Goal: Information Seeking & Learning: Learn about a topic

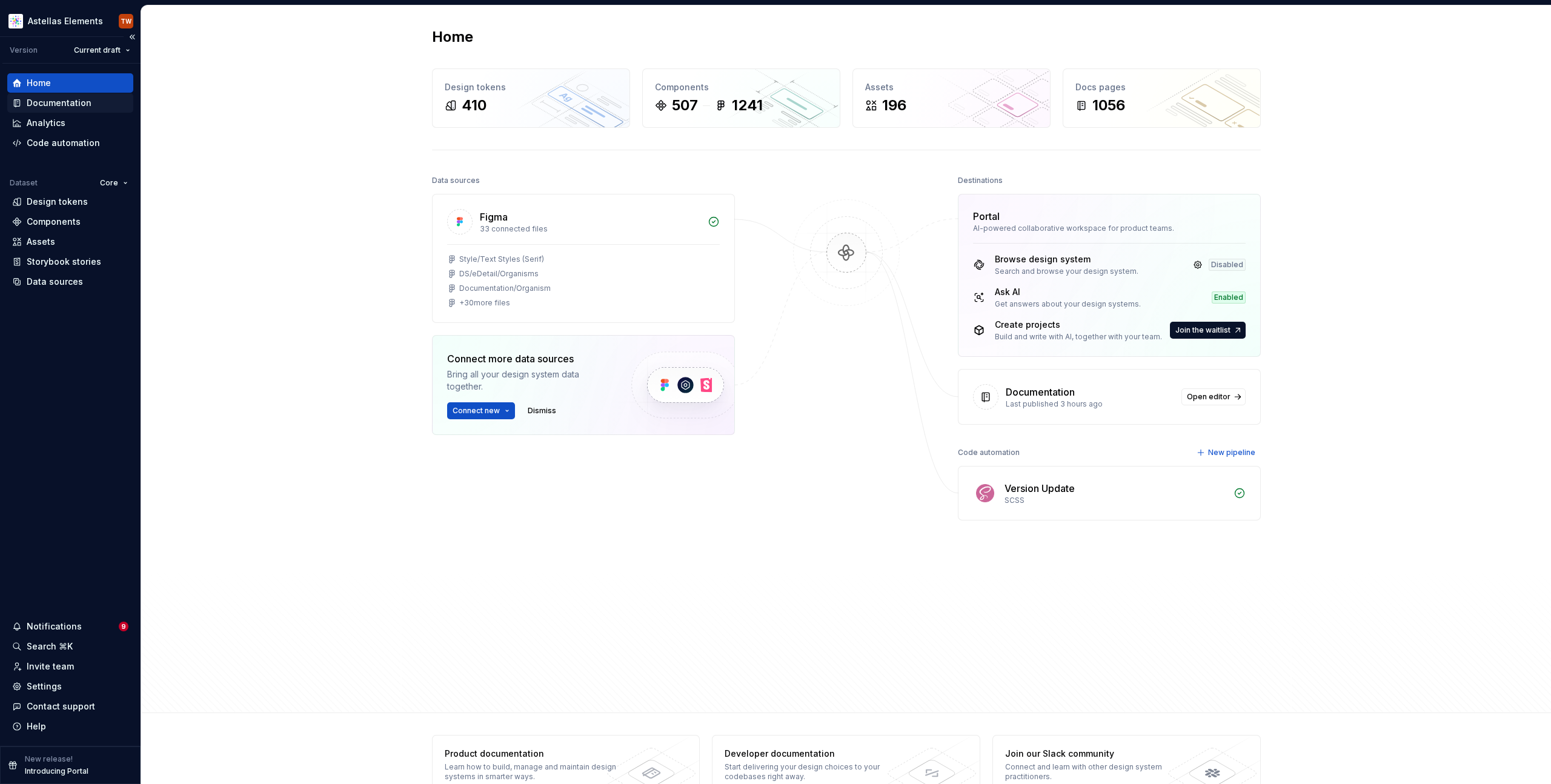
click at [50, 101] on div "Documentation" at bounding box center [59, 103] width 65 height 12
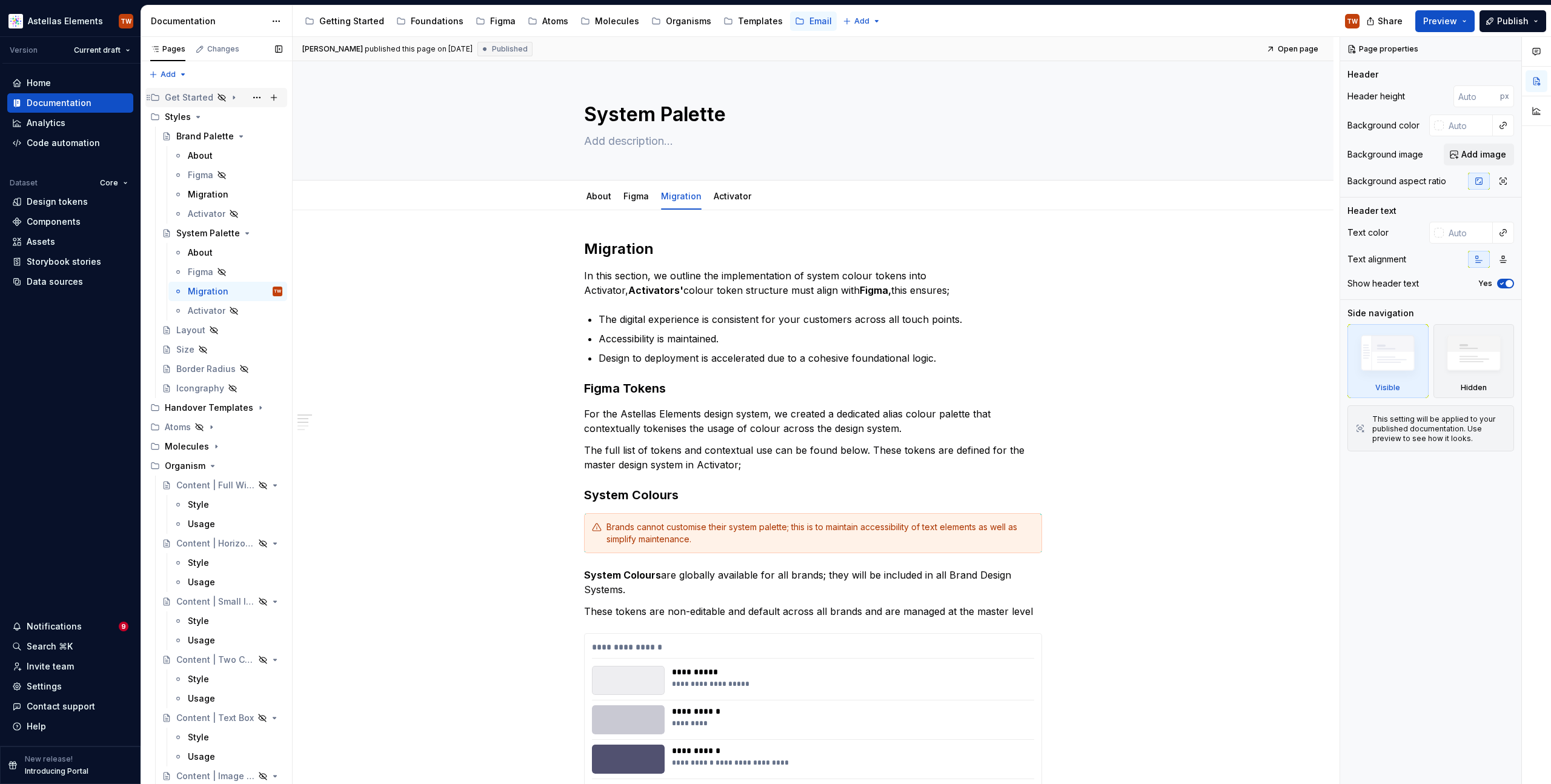
click at [194, 94] on div "Get Started" at bounding box center [189, 98] width 49 height 12
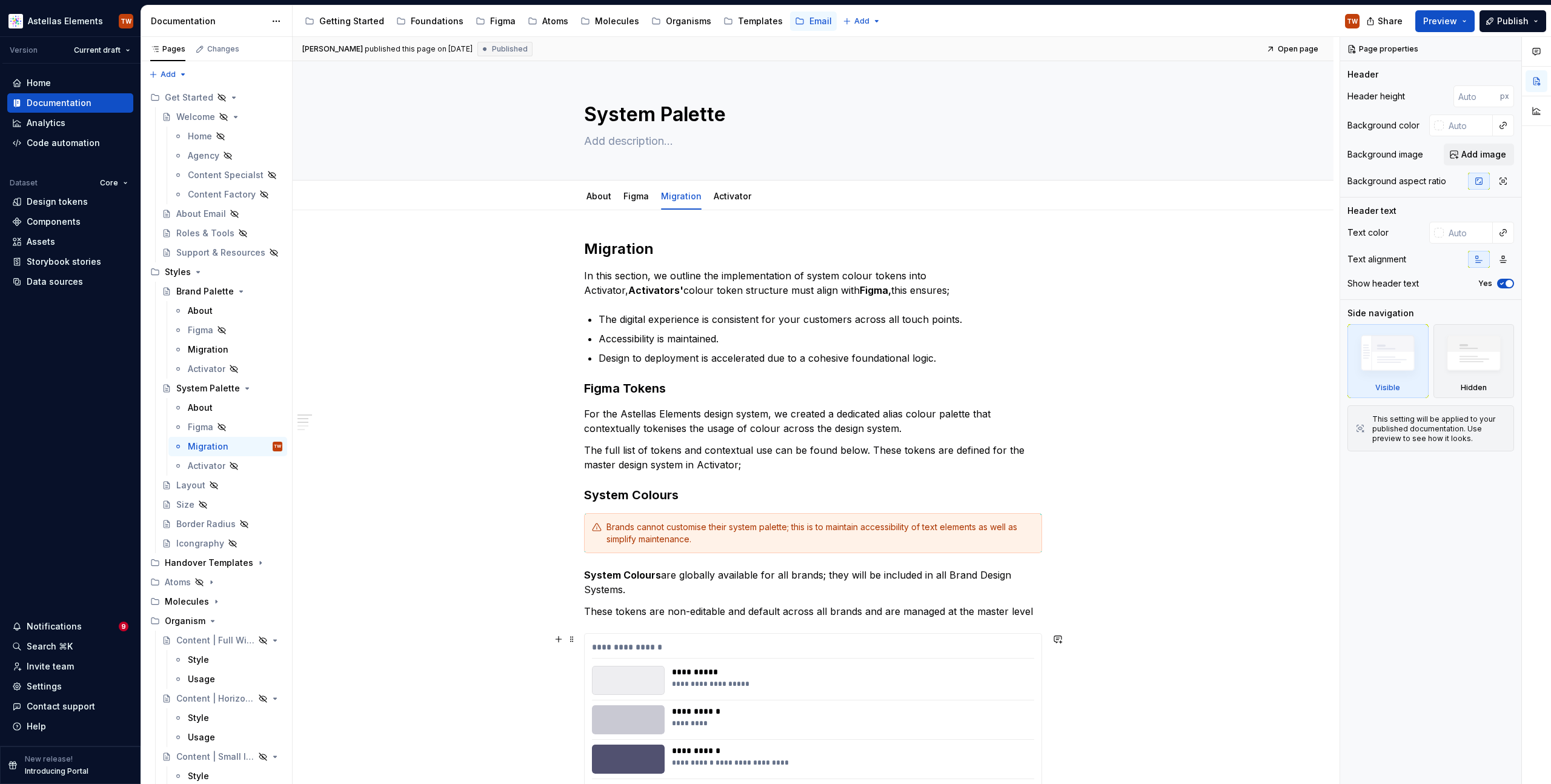
type textarea "*"
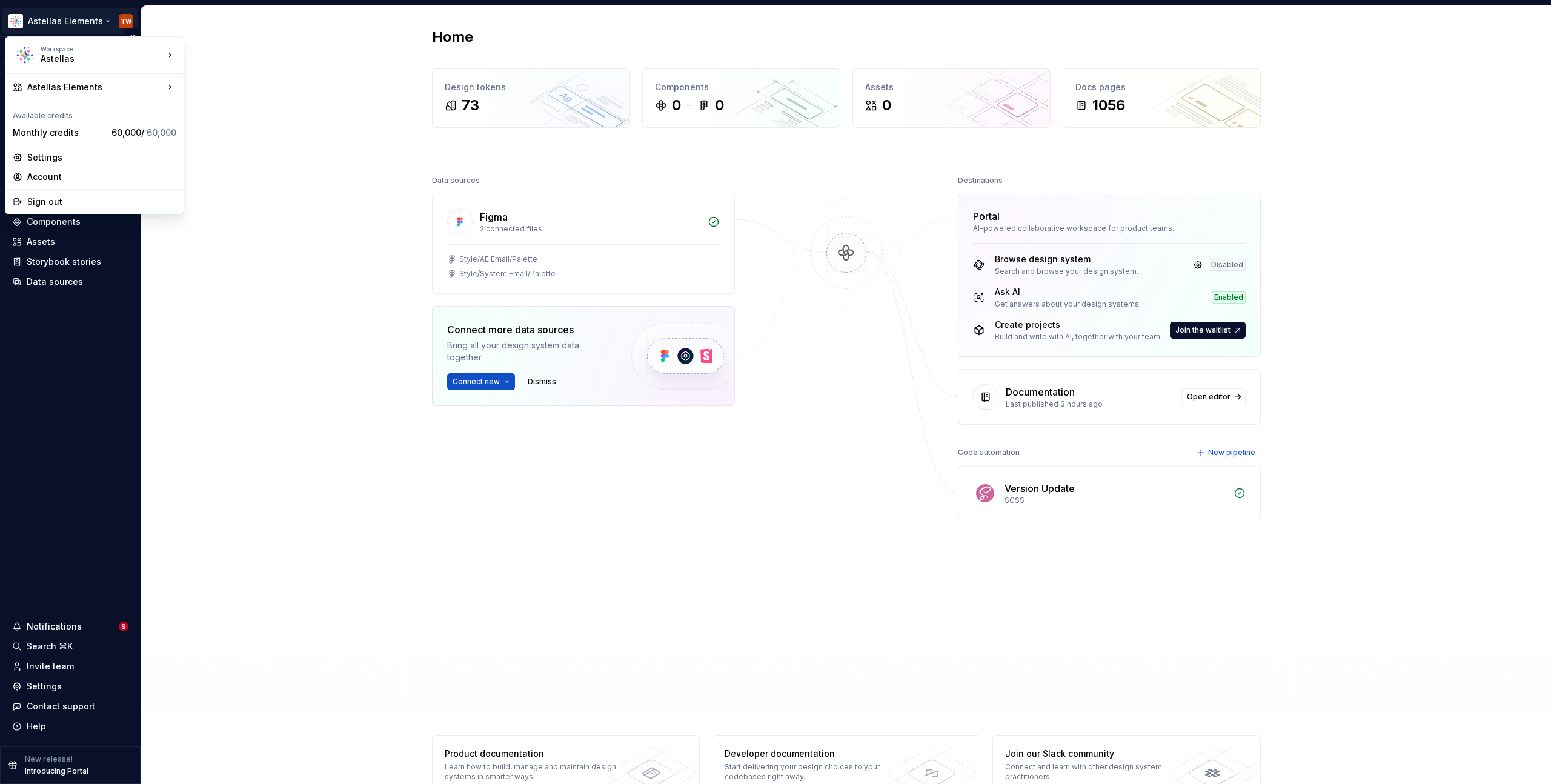
click at [82, 19] on html "Astellas Elements TW Version Current draft Home Documentation Analytics Code au…" at bounding box center [775, 392] width 1551 height 784
click at [223, 149] on div "SN Structure test" at bounding box center [256, 151] width 104 height 12
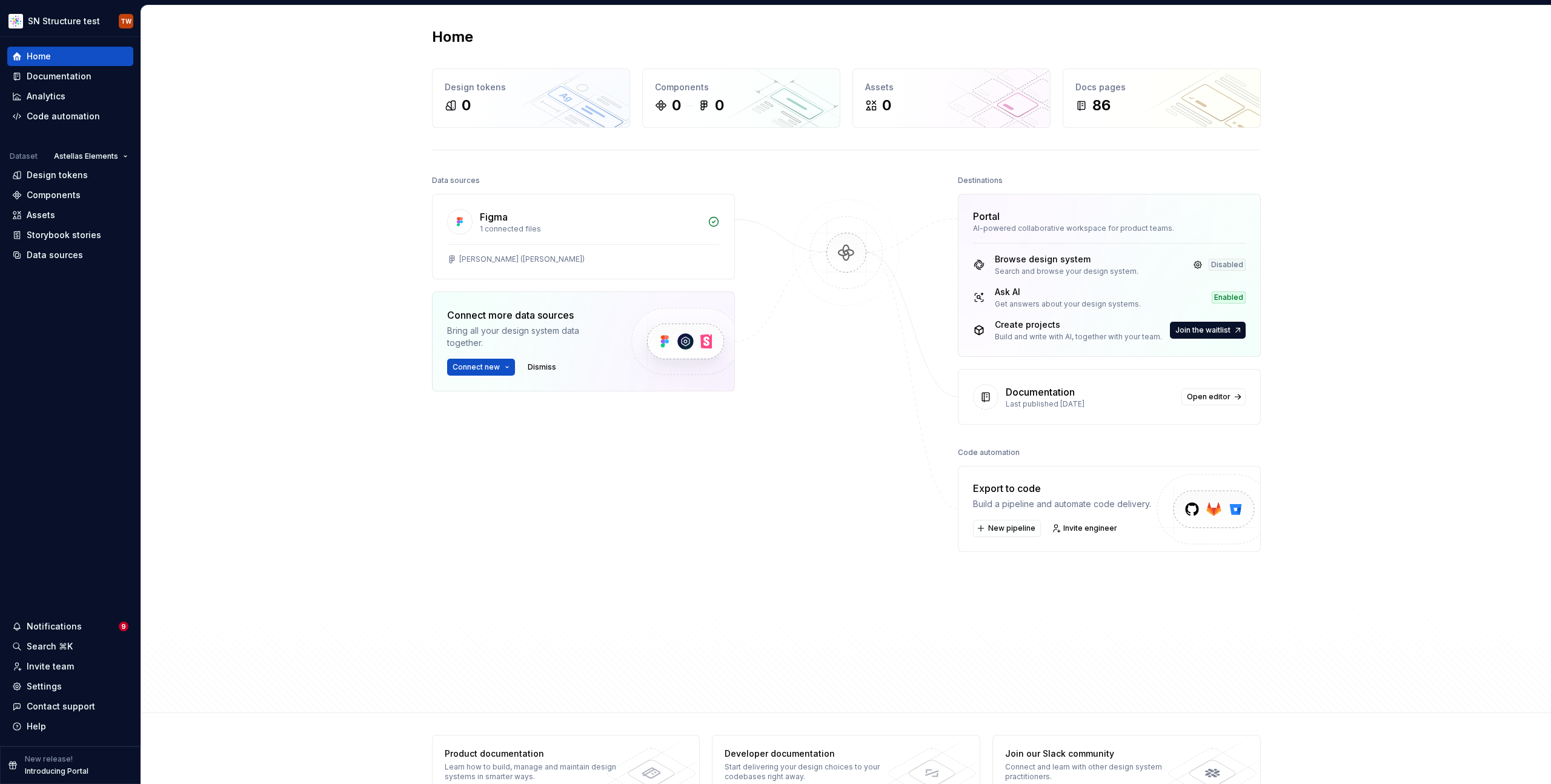
click at [248, 163] on div "Home Design tokens 0 Components 0 0 Assets 0 Docs pages 86 Data sources Figma 1…" at bounding box center [846, 359] width 1410 height 707
click at [47, 75] on div "Documentation" at bounding box center [59, 77] width 65 height 12
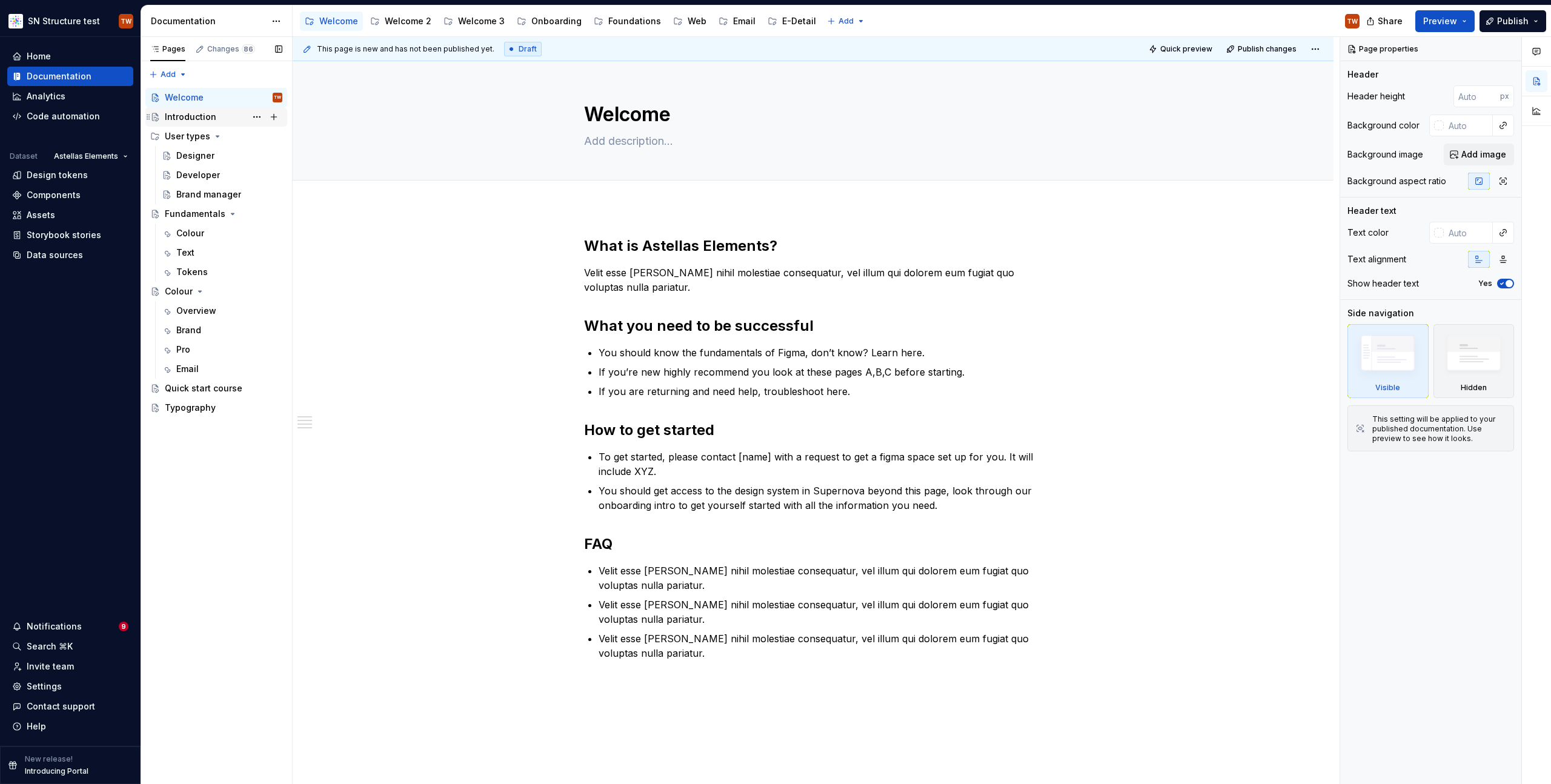
click at [185, 120] on div "Introduction" at bounding box center [190, 117] width 52 height 12
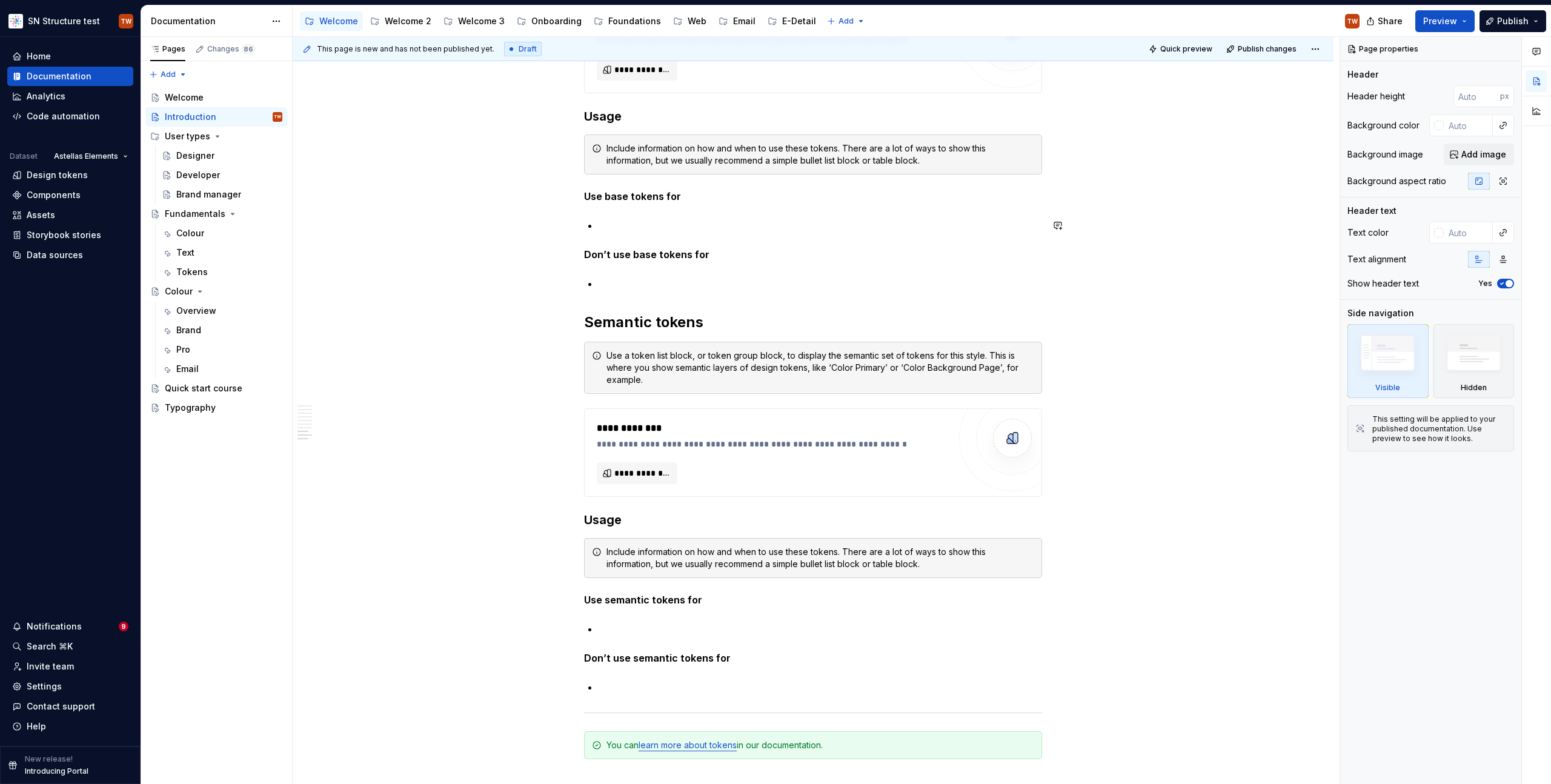
scroll to position [1903, 0]
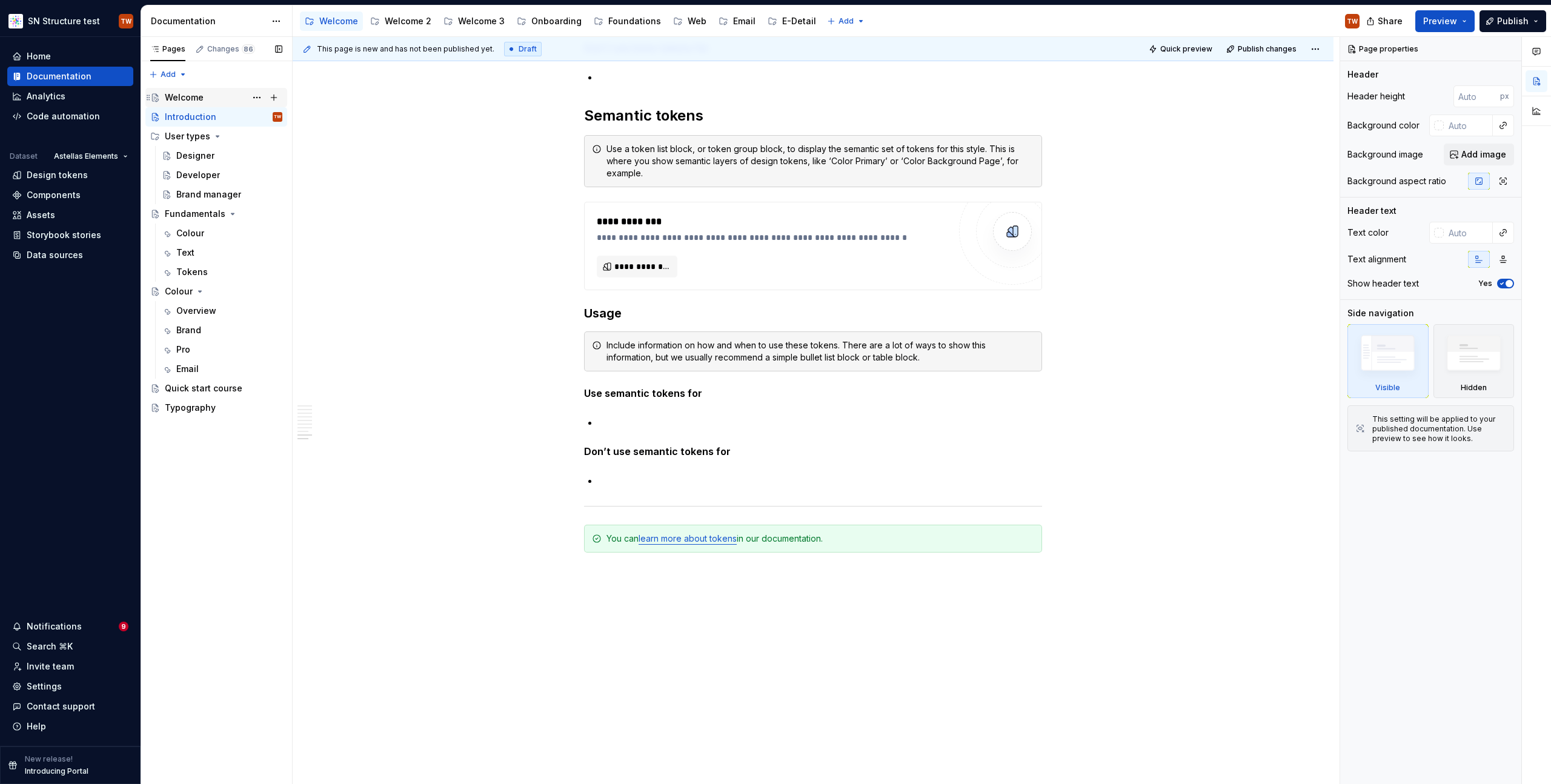
click at [197, 95] on div "Welcome" at bounding box center [184, 98] width 39 height 12
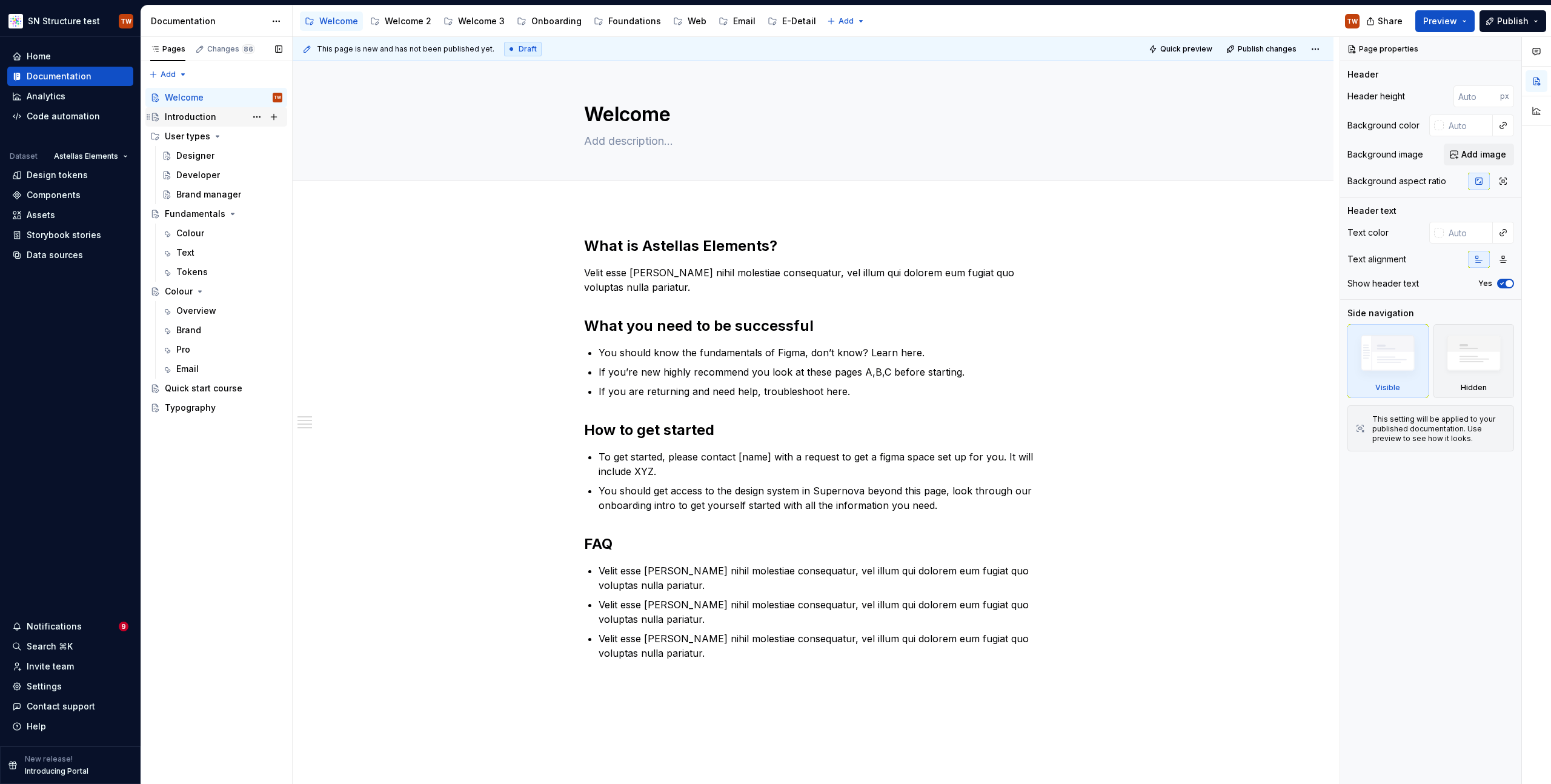
click at [187, 120] on div "Introduction" at bounding box center [190, 117] width 52 height 12
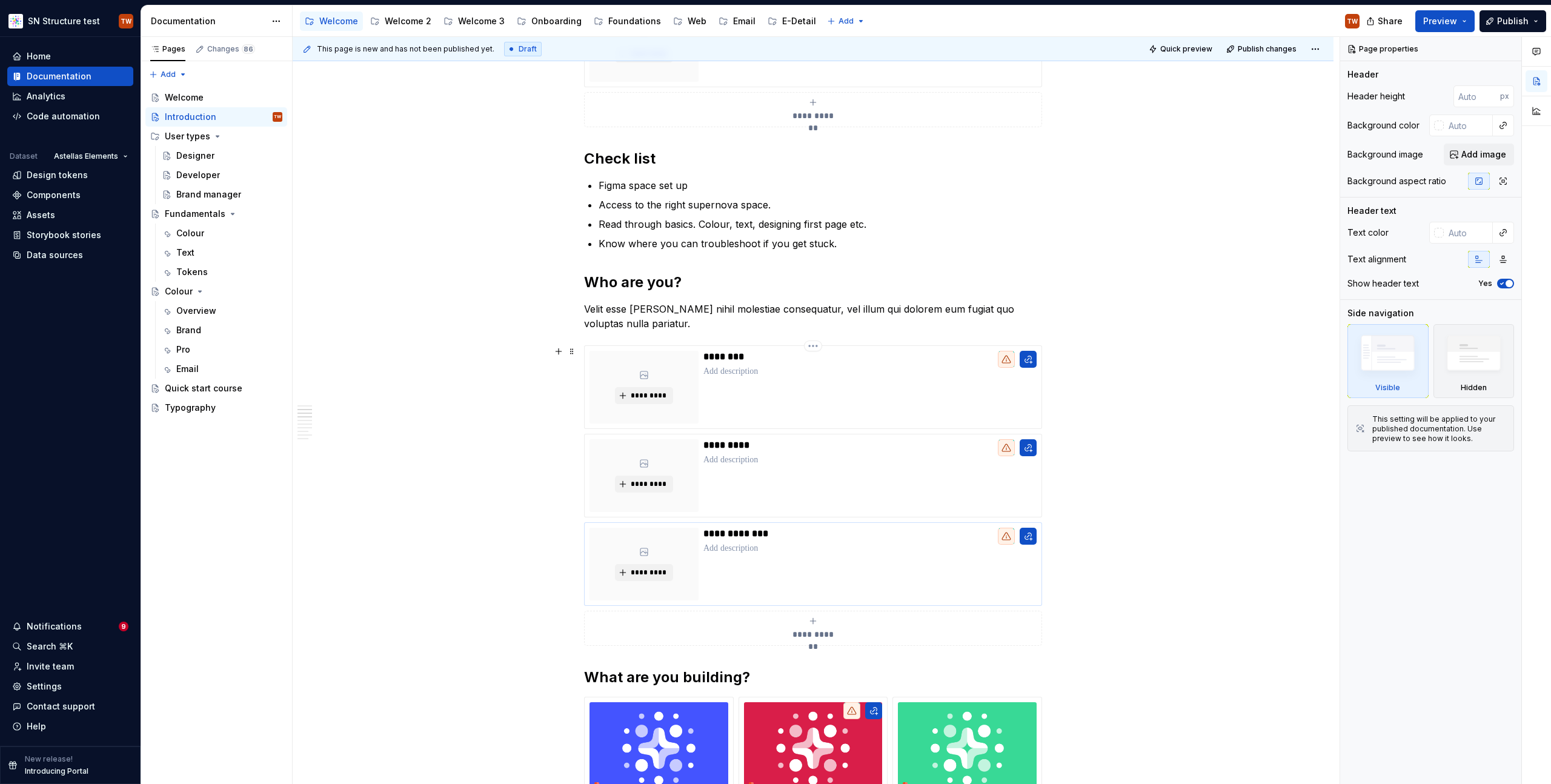
scroll to position [522, 0]
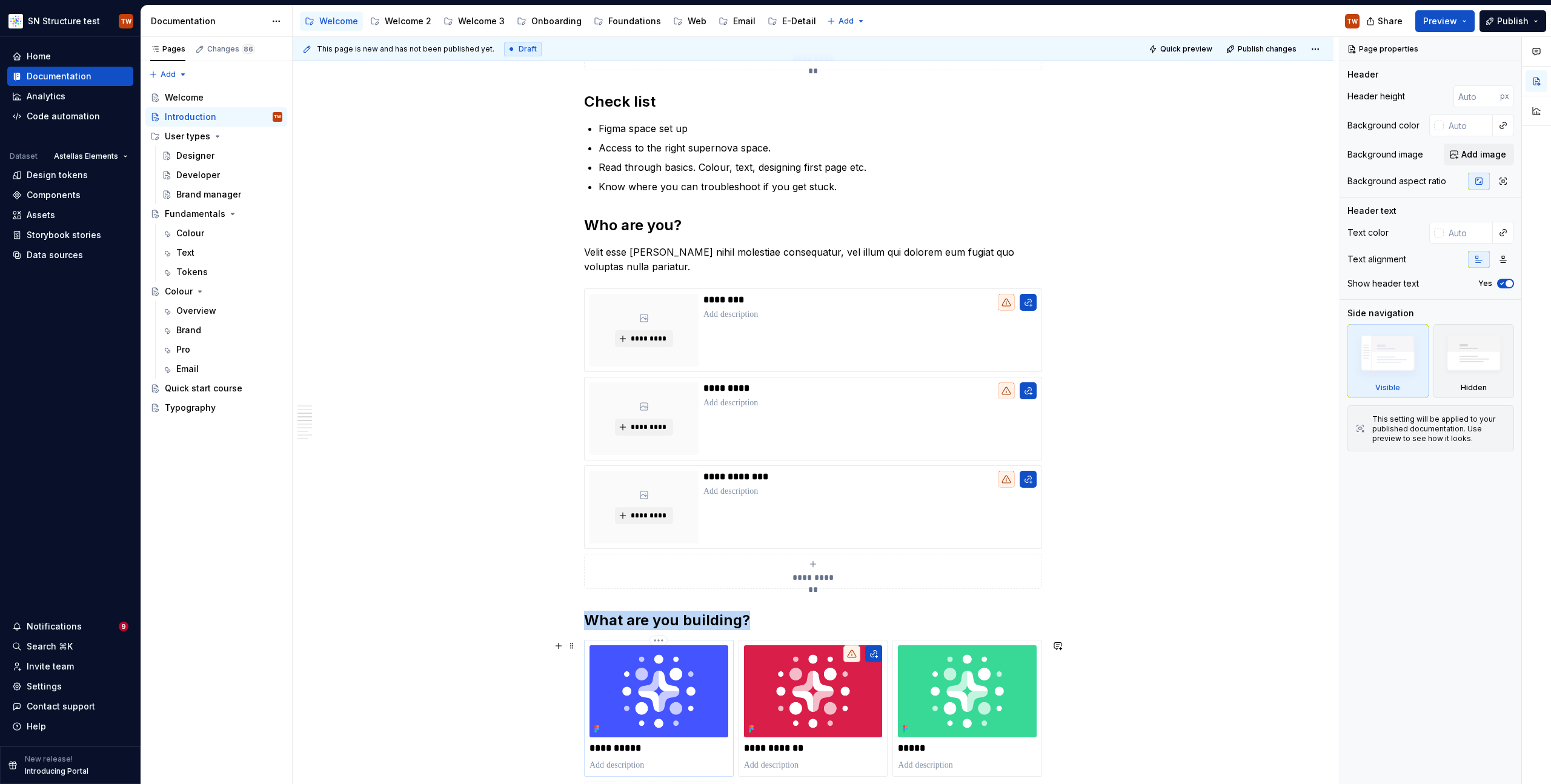
click at [654, 683] on img at bounding box center [659, 691] width 139 height 92
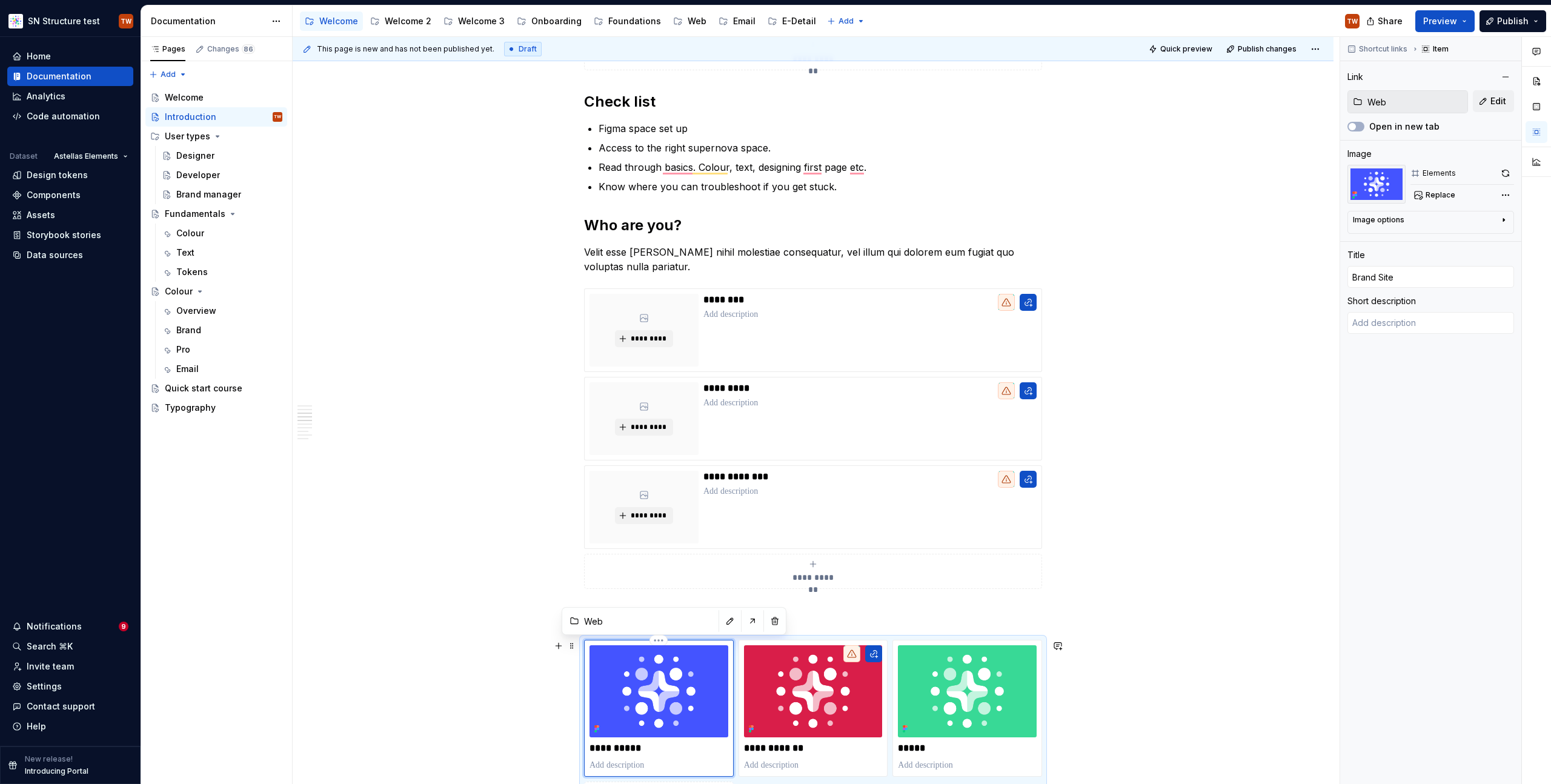
click at [654, 683] on img "To enrich screen reader interactions, please activate Accessibility in Grammarl…" at bounding box center [659, 691] width 139 height 92
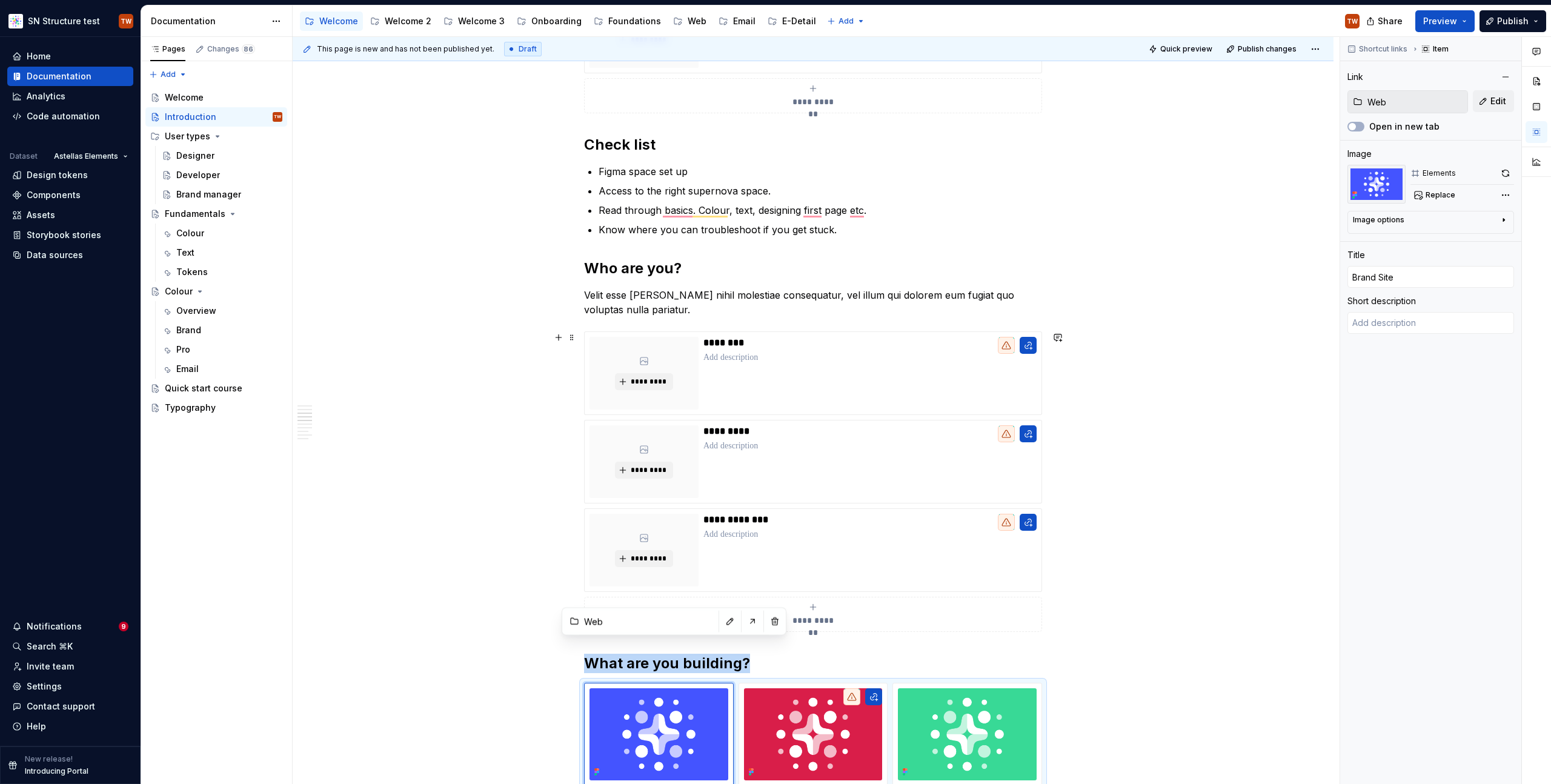
scroll to position [327, 0]
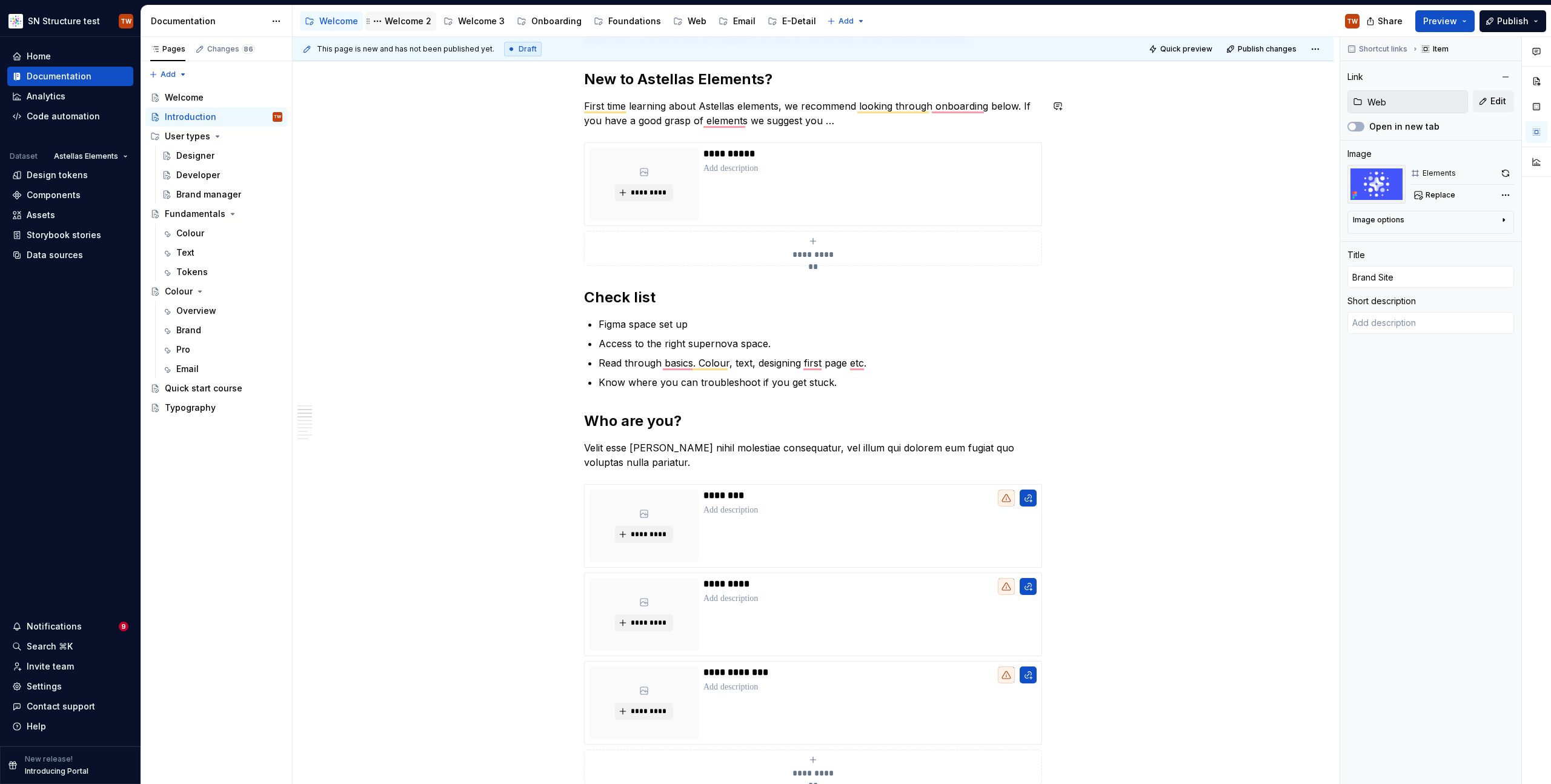
click at [410, 22] on div "Welcome 2" at bounding box center [408, 21] width 47 height 12
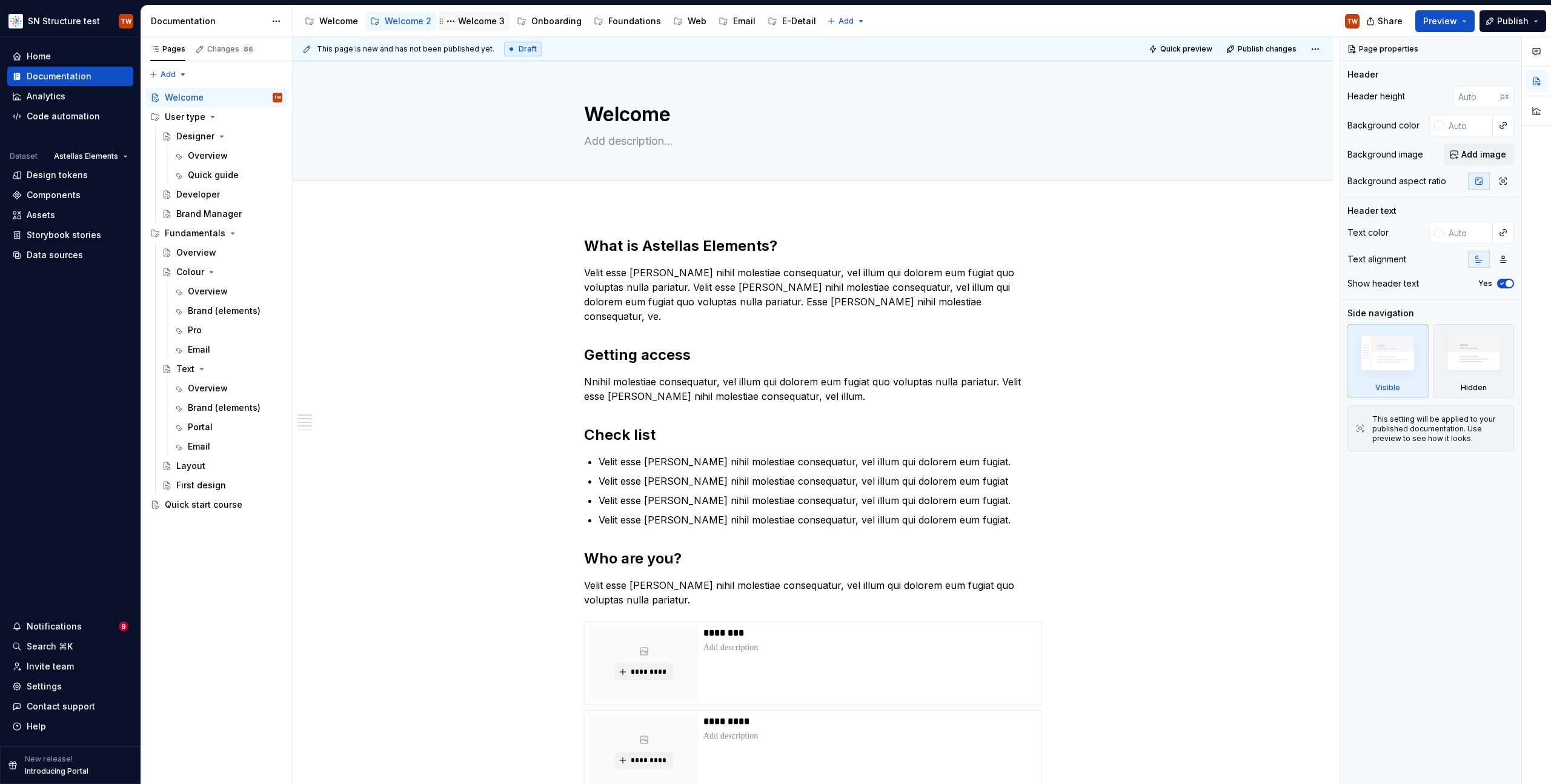
click at [480, 22] on div "Welcome 3" at bounding box center [481, 21] width 47 height 12
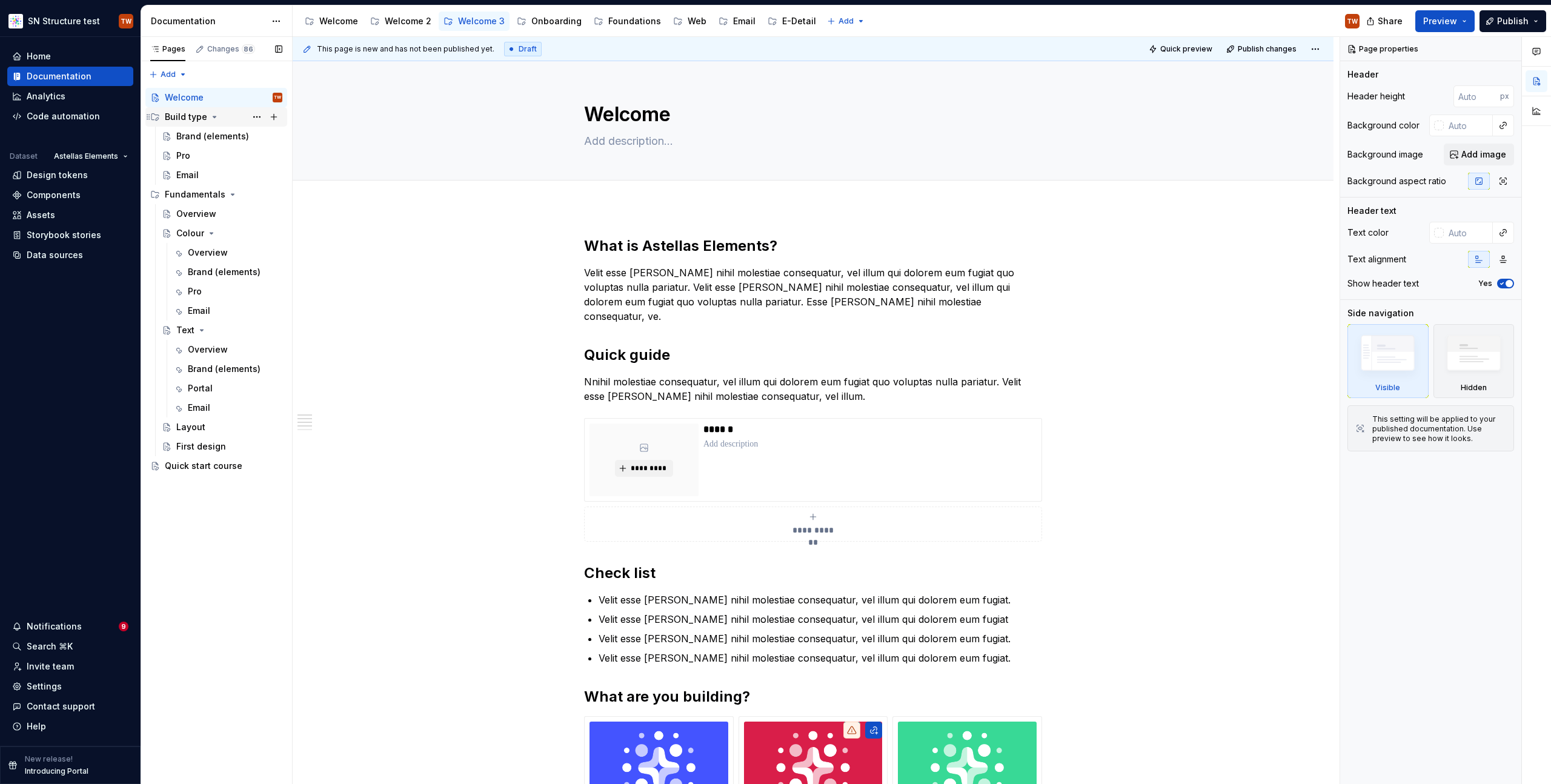
click at [188, 118] on div "Build type" at bounding box center [186, 117] width 43 height 12
click at [191, 141] on div "Brand (elements)" at bounding box center [211, 136] width 70 height 12
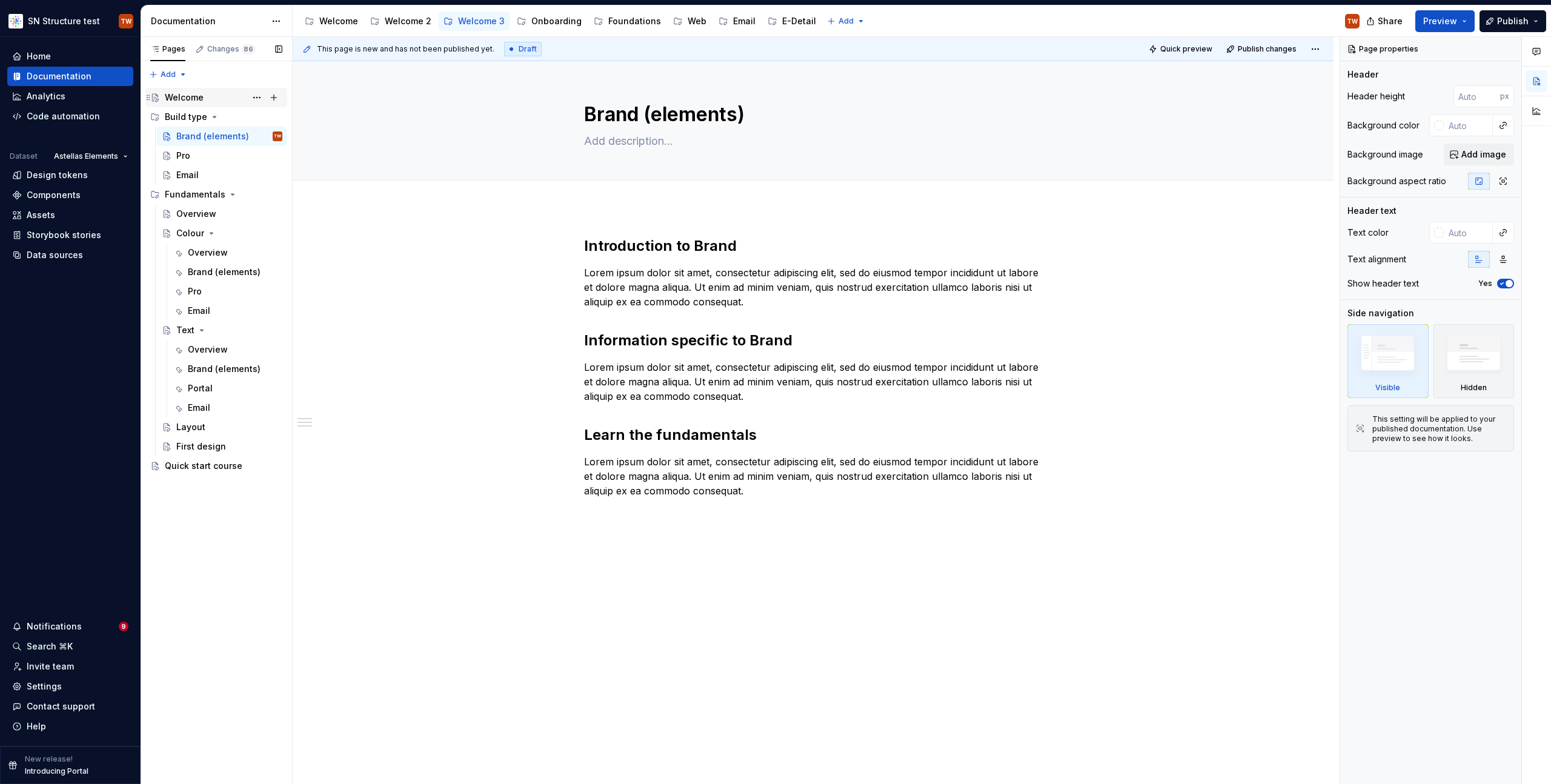
click at [180, 90] on div "Welcome" at bounding box center [223, 98] width 117 height 17
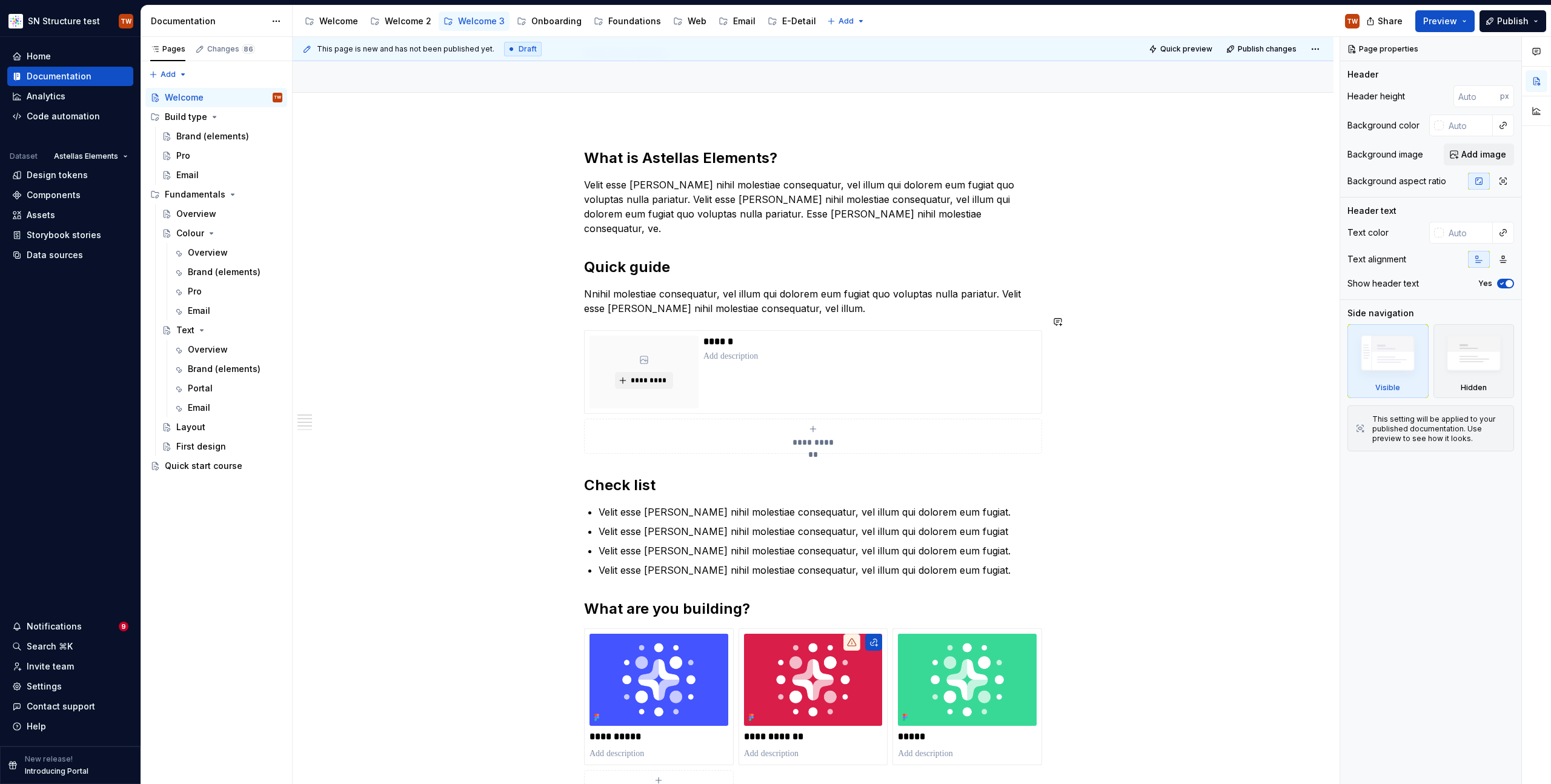
scroll to position [234, 0]
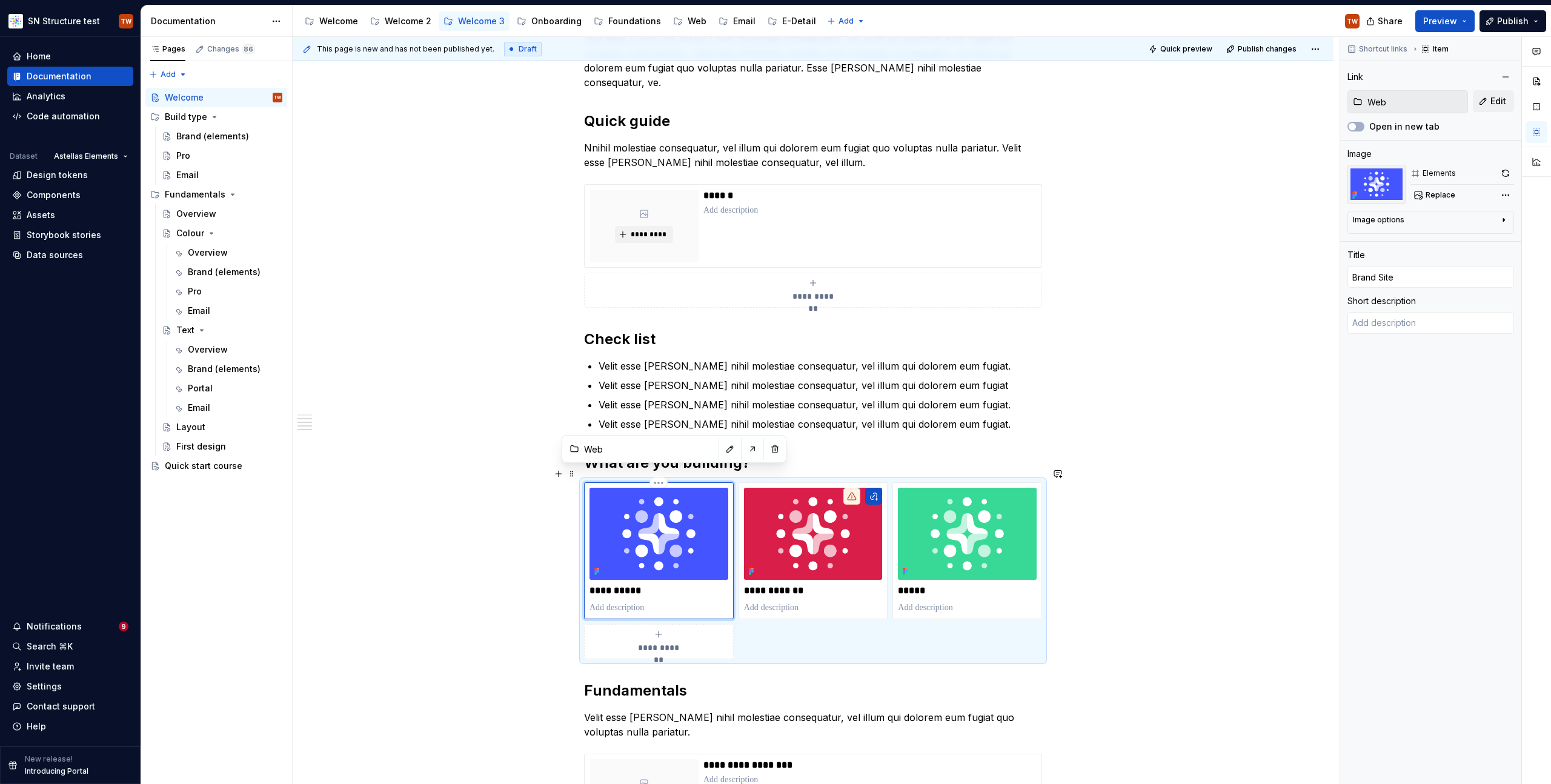
click at [679, 505] on img "To enrich screen reader interactions, please activate Accessibility in Grammarl…" at bounding box center [659, 534] width 139 height 92
type textarea "*"
type input "Astellas Pro"
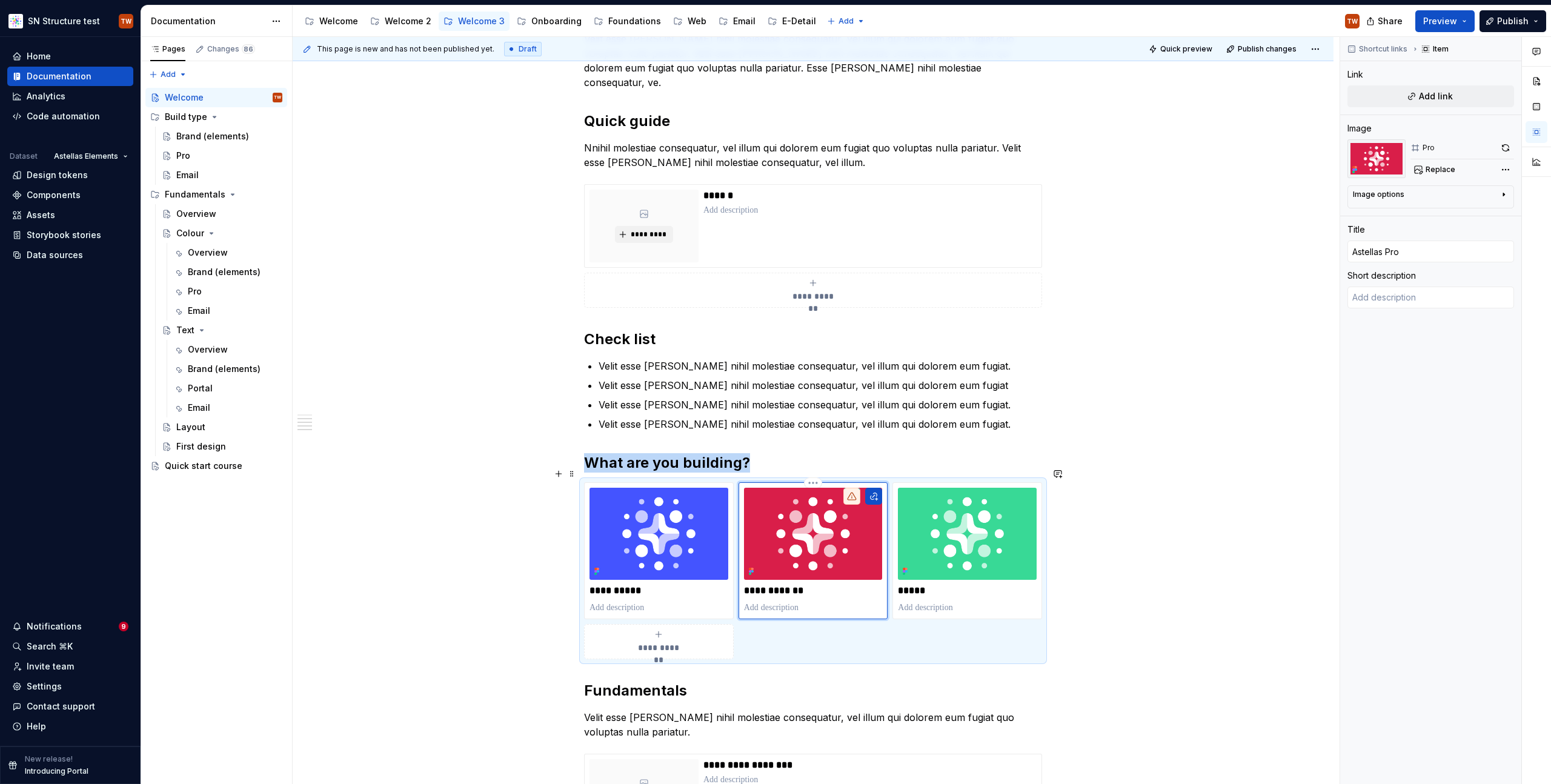
click at [795, 520] on img "To enrich screen reader interactions, please activate Accessibility in Grammarl…" at bounding box center [813, 534] width 139 height 92
type textarea "*"
type input "Email"
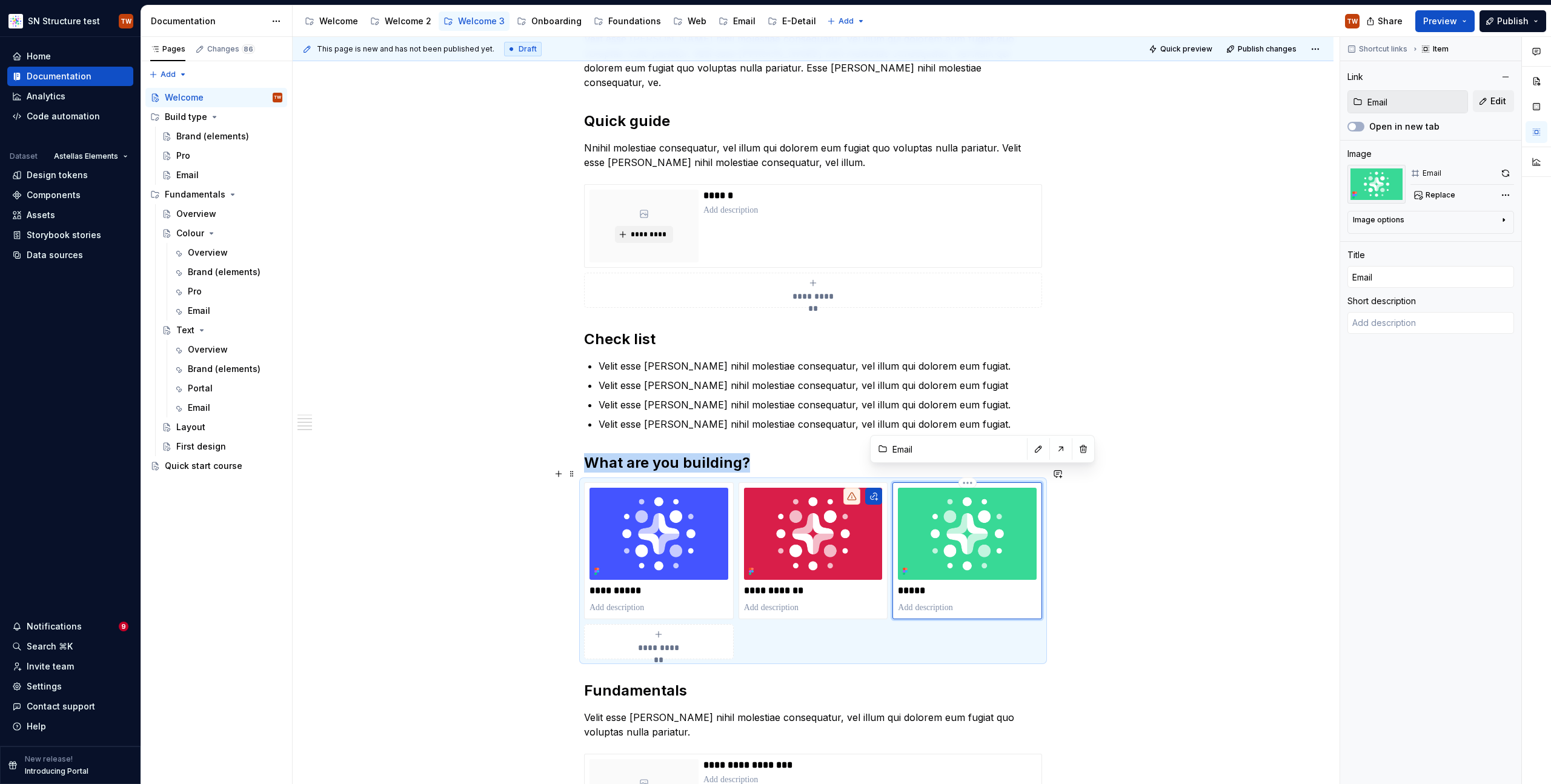
click at [956, 526] on img "To enrich screen reader interactions, please activate Accessibility in Grammarl…" at bounding box center [967, 534] width 139 height 92
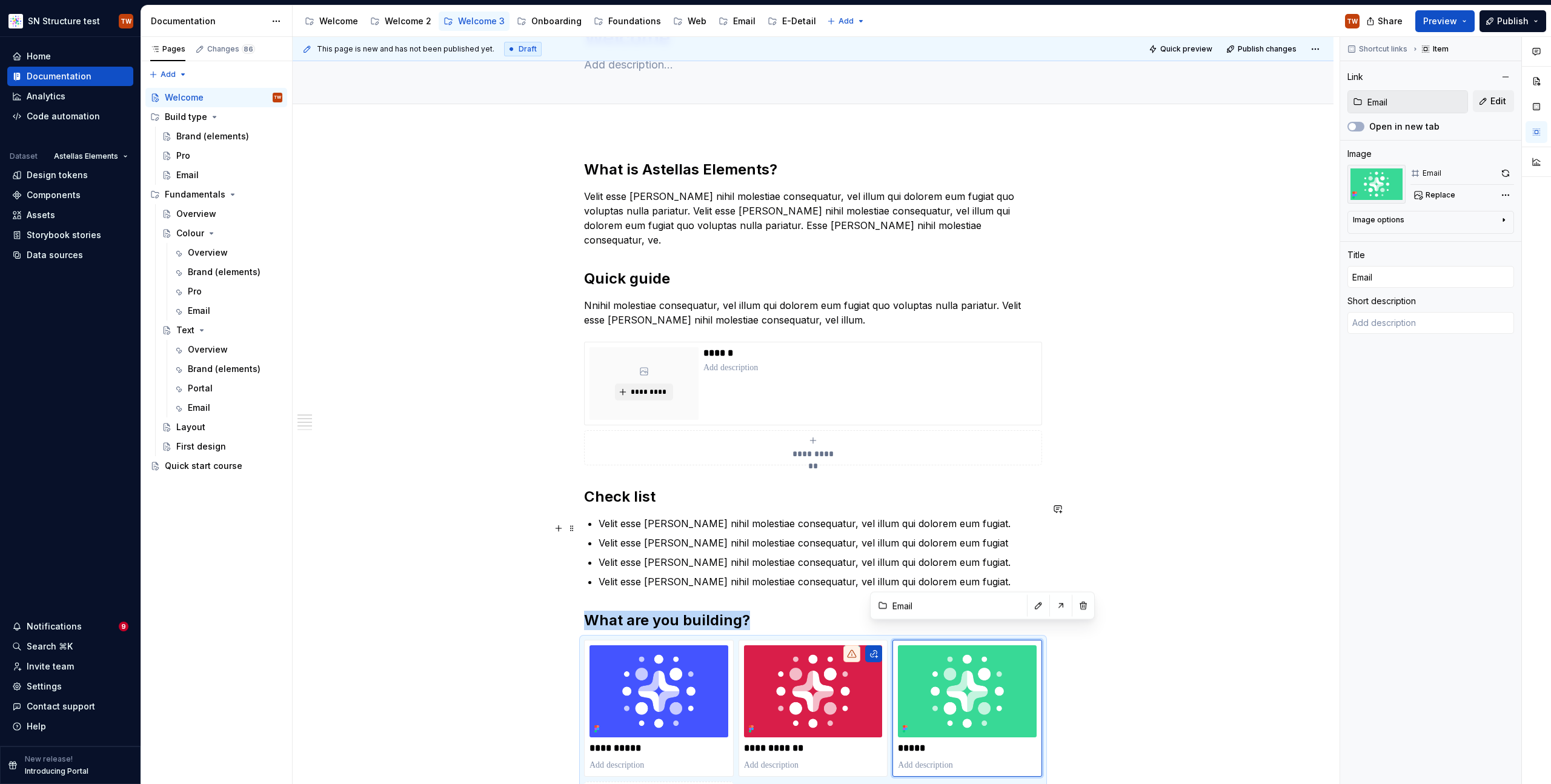
scroll to position [77, 0]
click at [1462, 26] on button "Preview" at bounding box center [1445, 21] width 60 height 22
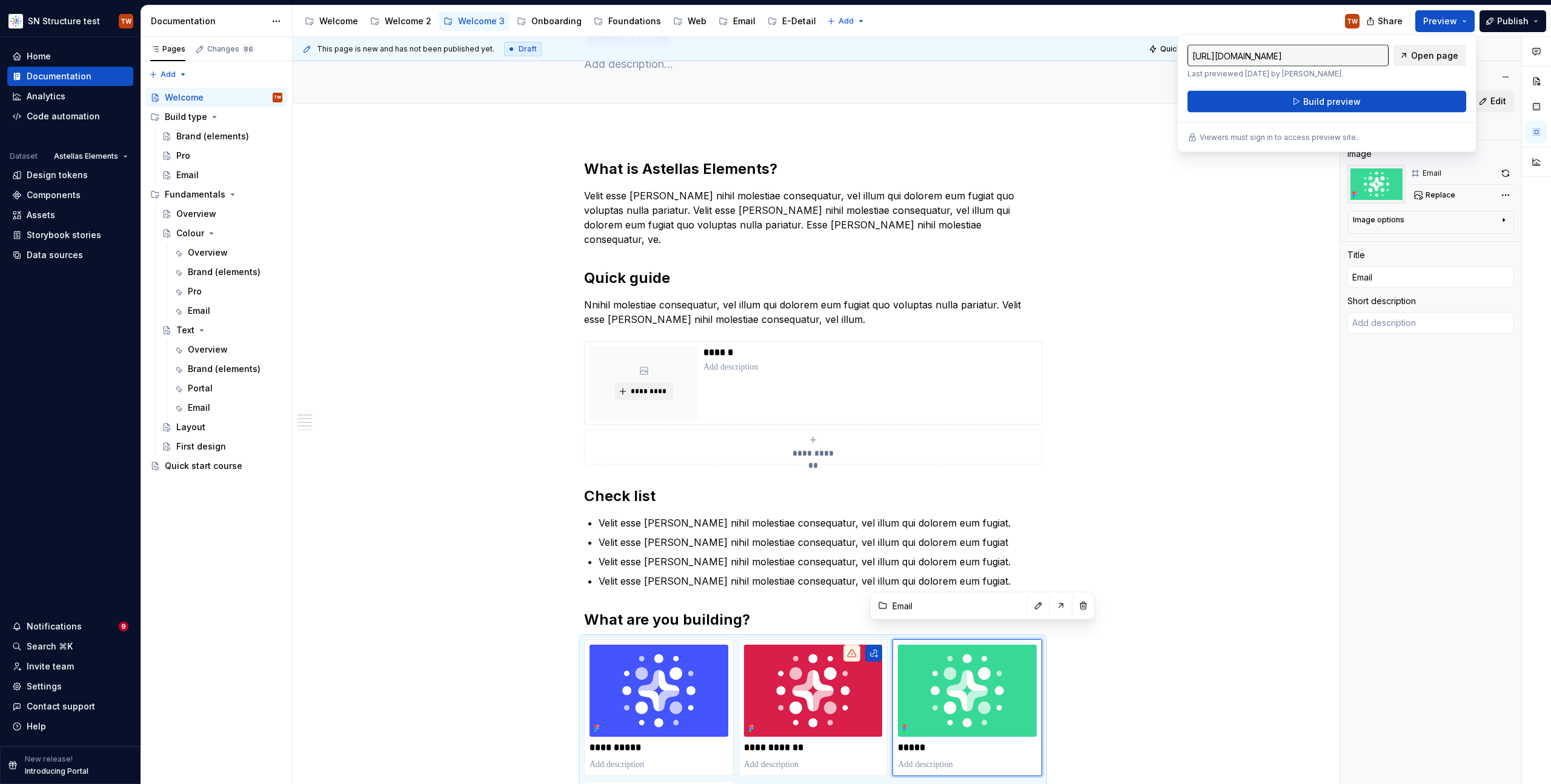
click at [1450, 55] on span "Open page" at bounding box center [1435, 56] width 47 height 12
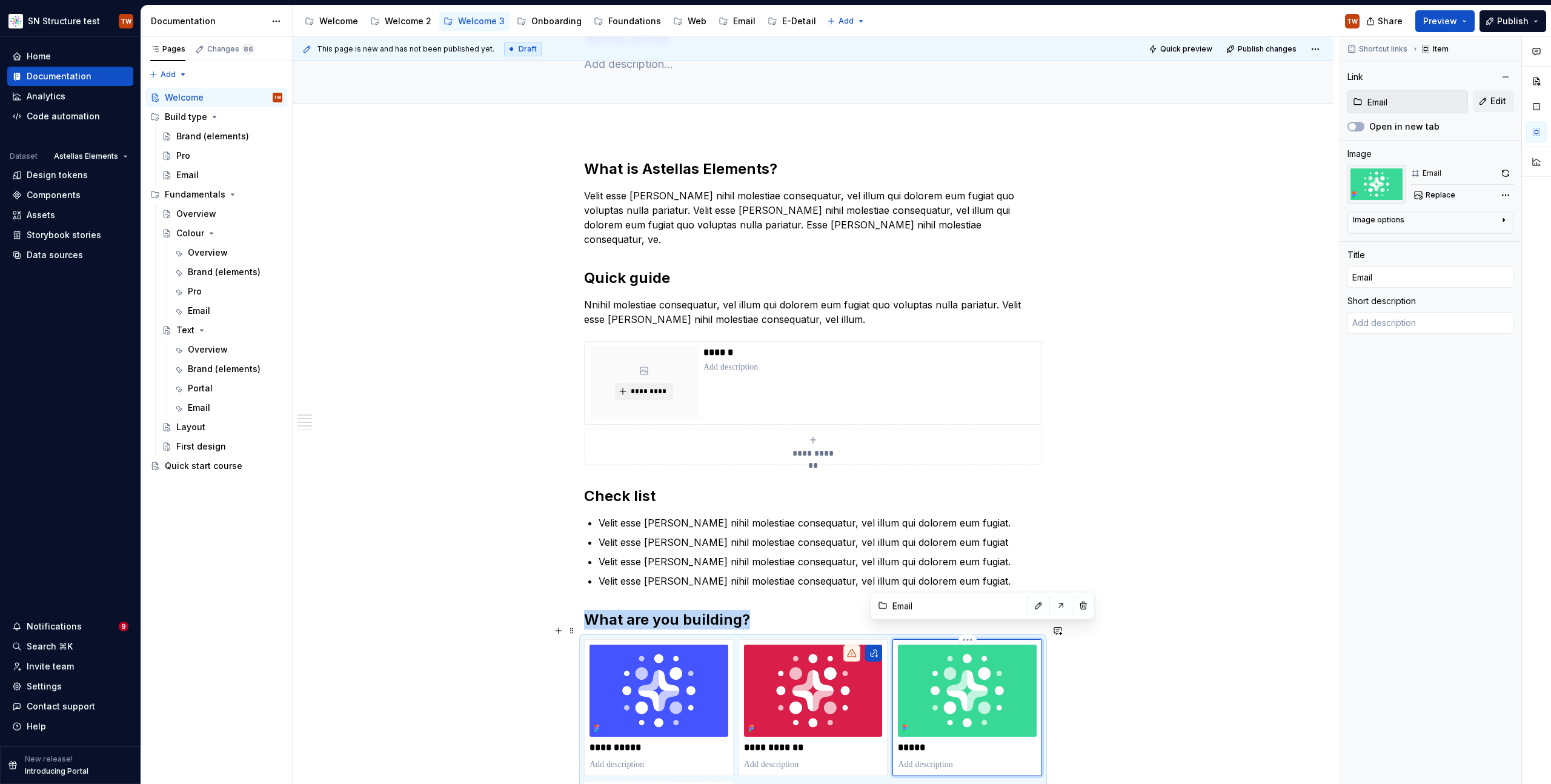
drag, startPoint x: 1025, startPoint y: 678, endPoint x: 1024, endPoint y: 672, distance: 6.1
click at [1025, 678] on img "To enrich screen reader interactions, please activate Accessibility in Grammarl…" at bounding box center [967, 690] width 139 height 92
click at [570, 631] on span at bounding box center [572, 630] width 10 height 17
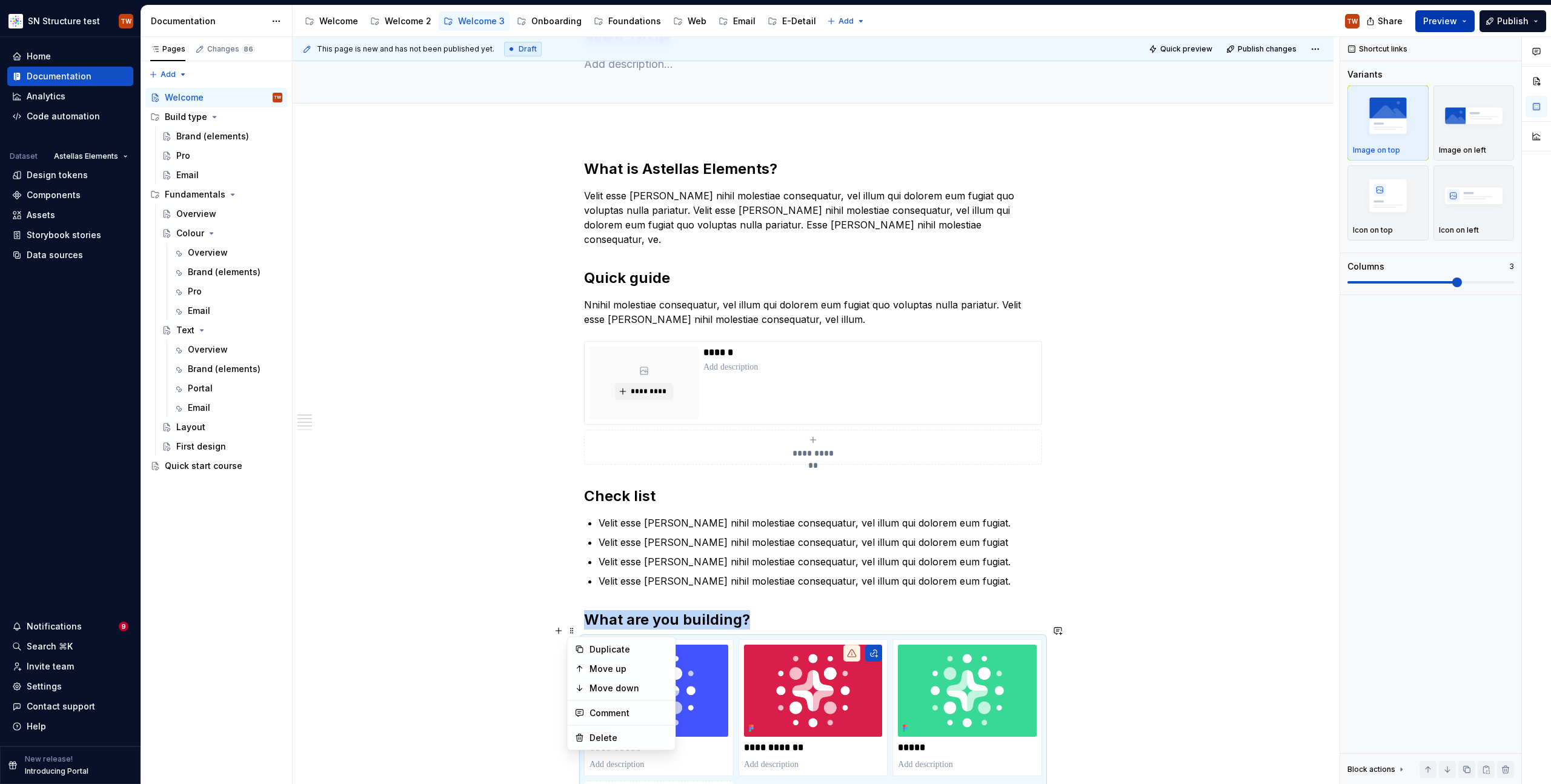
click at [1453, 19] on span "Preview" at bounding box center [1440, 21] width 34 height 12
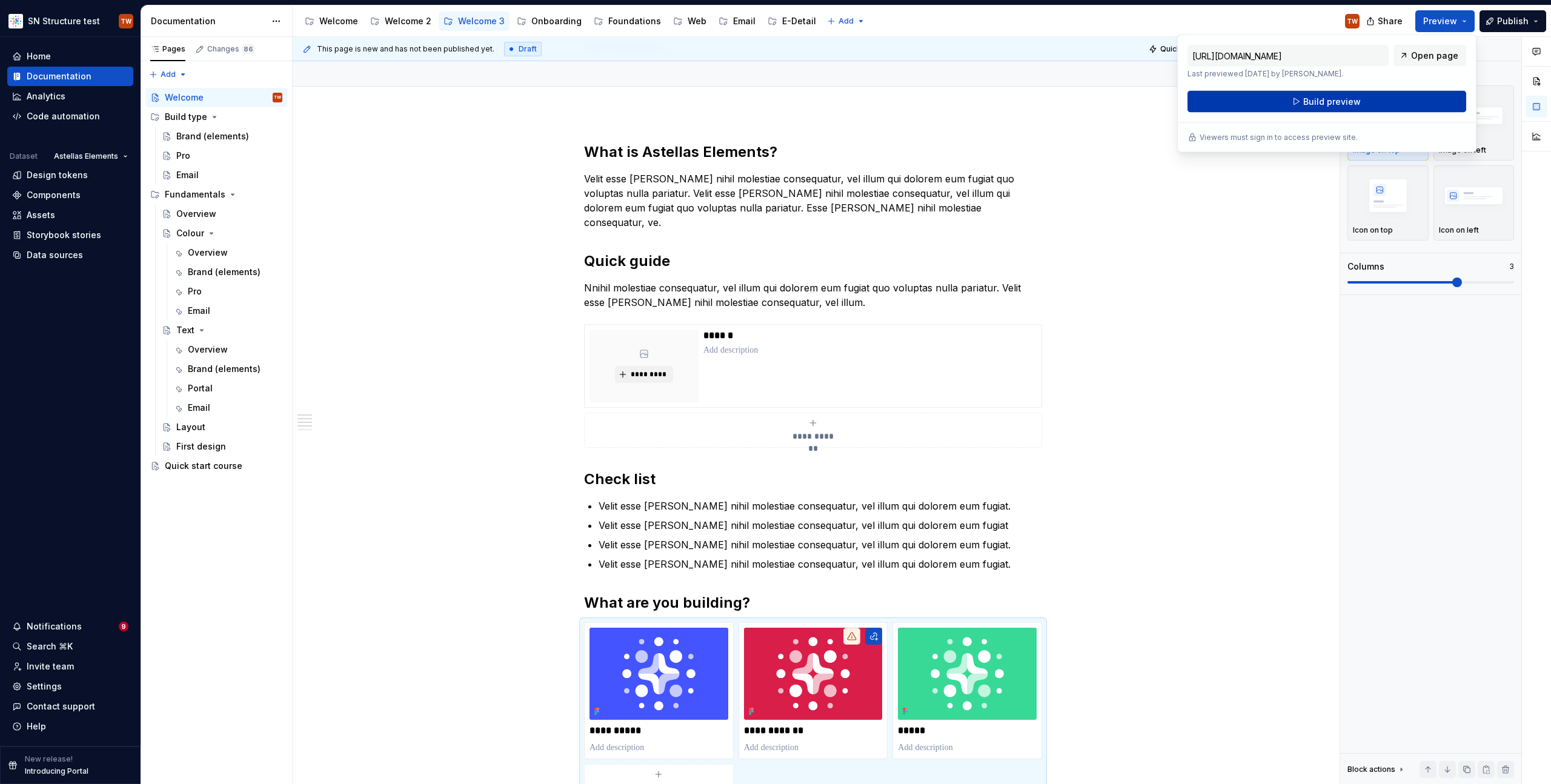
click at [1390, 101] on button "Build preview" at bounding box center [1327, 102] width 279 height 22
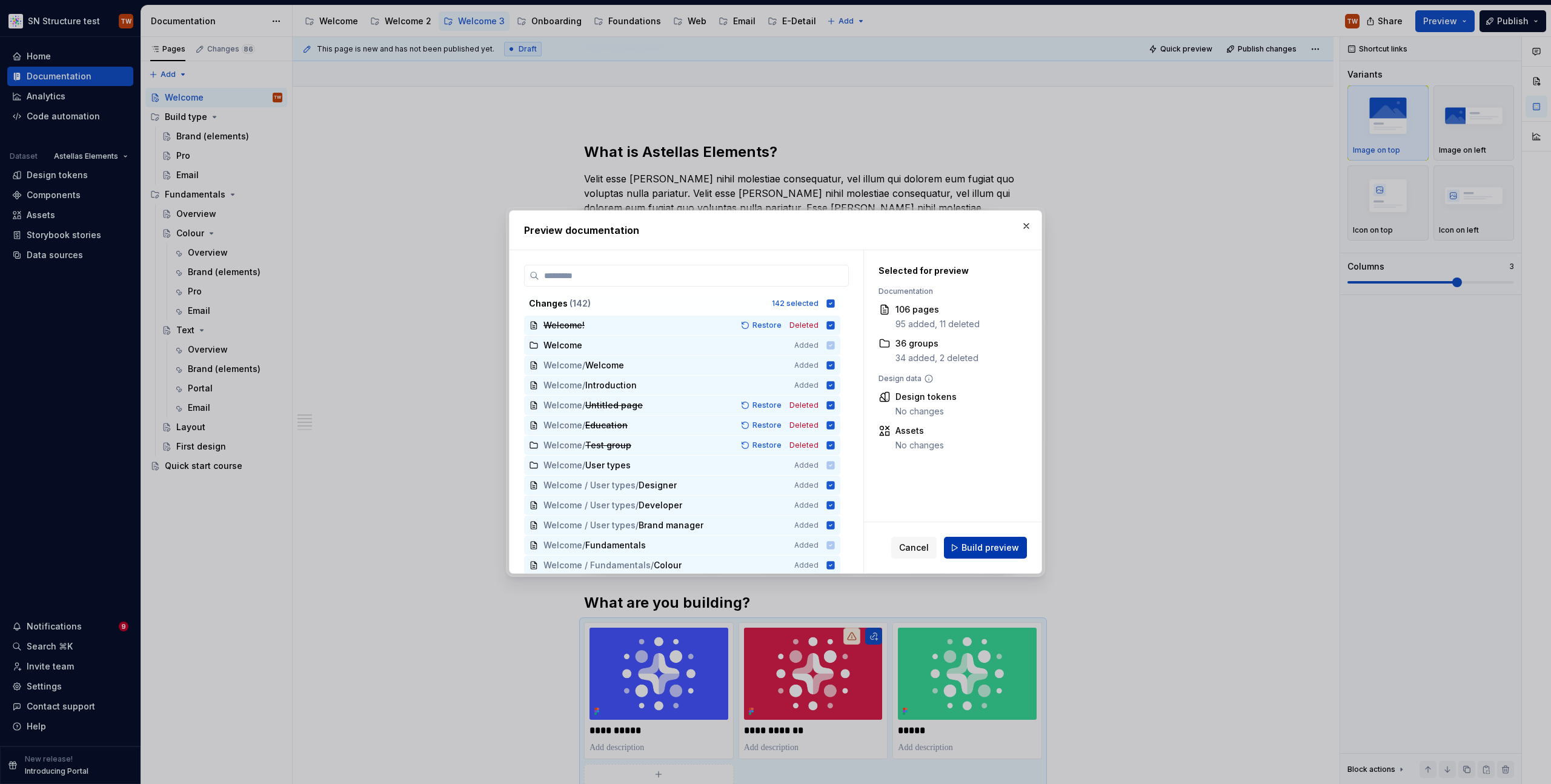
click at [1001, 549] on span "Build preview" at bounding box center [990, 548] width 58 height 12
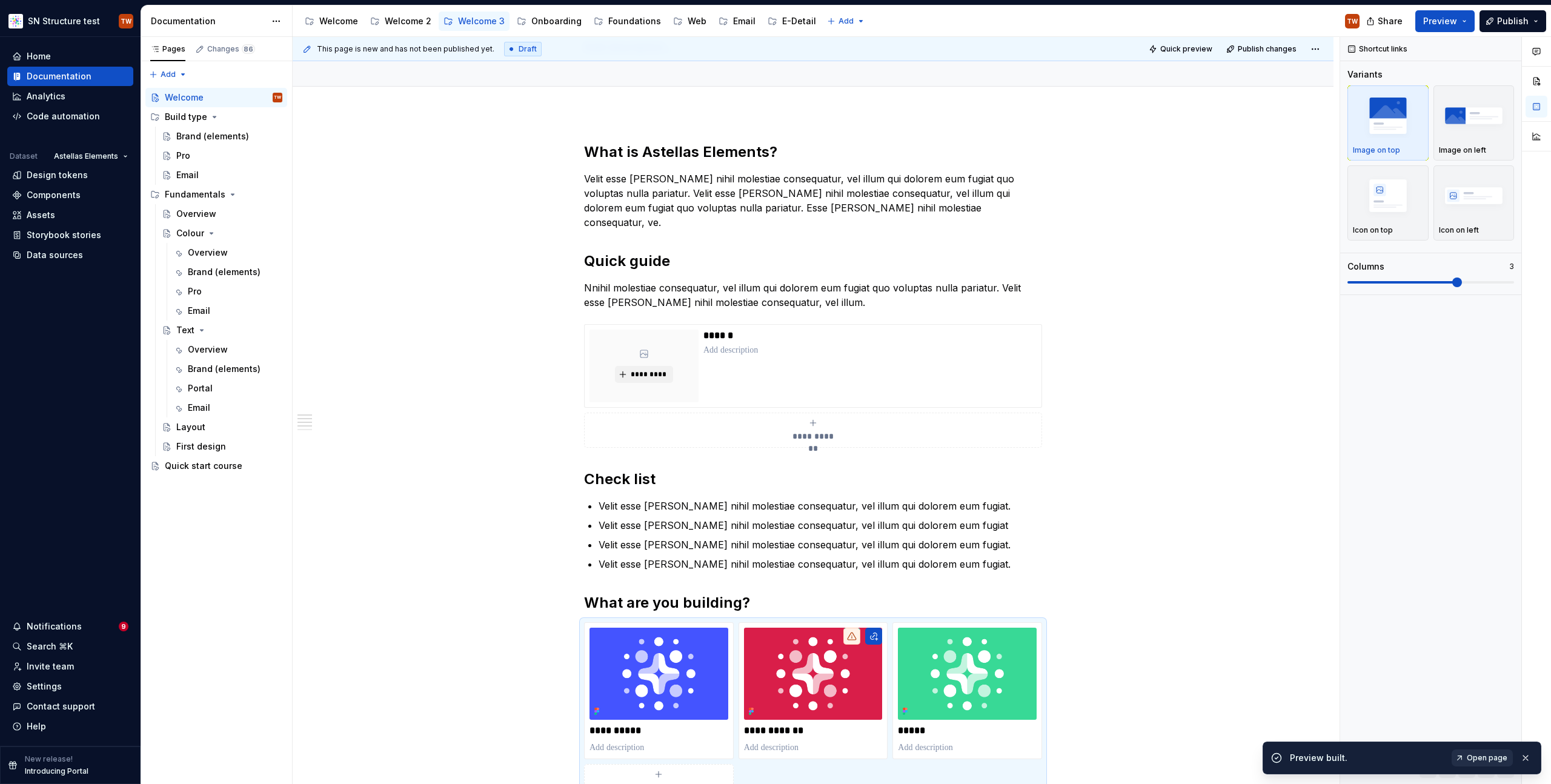
click at [1488, 755] on span "Open page" at bounding box center [1487, 758] width 41 height 10
type textarea "*"
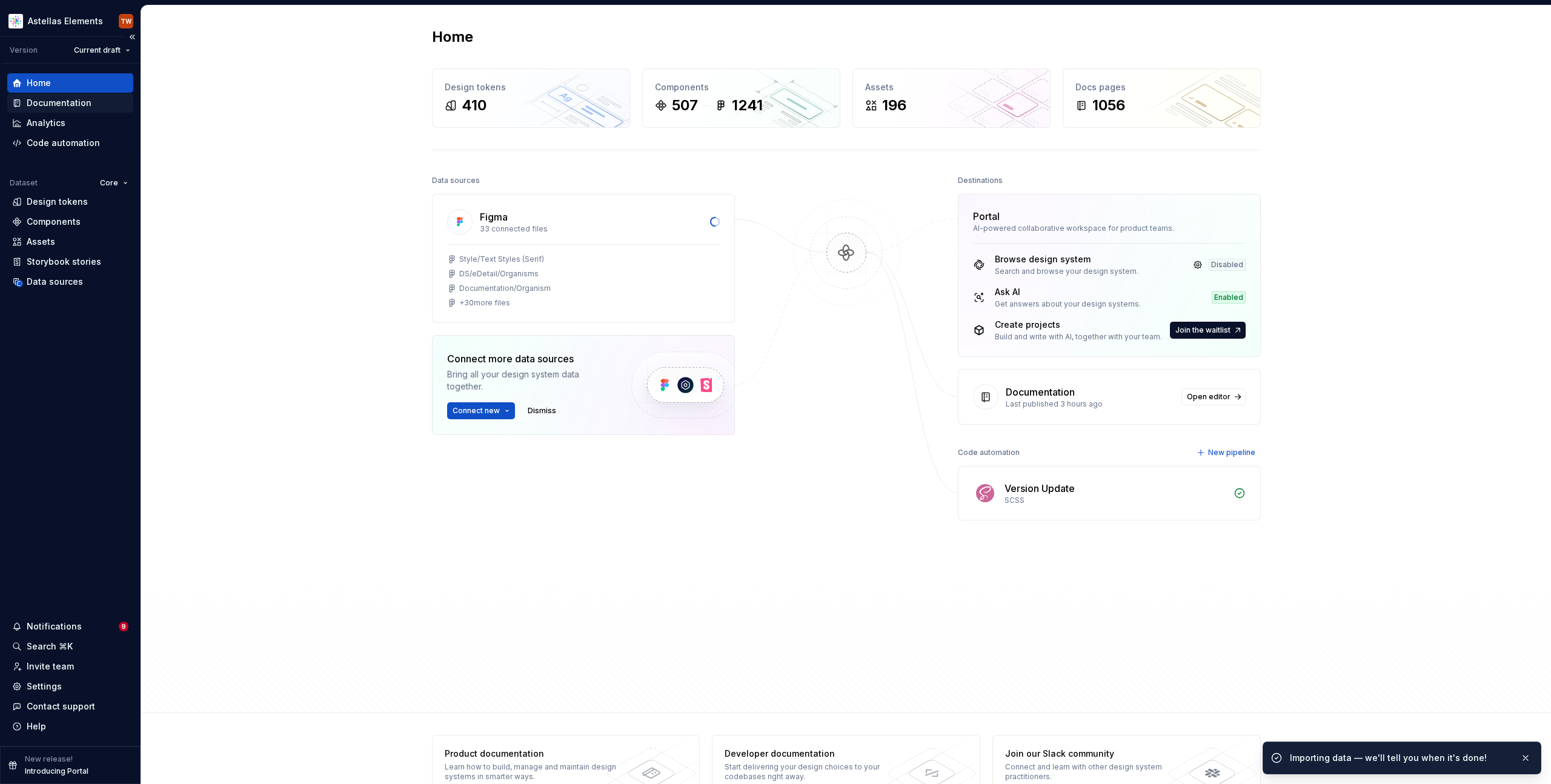
click at [56, 104] on div "Documentation" at bounding box center [59, 103] width 65 height 12
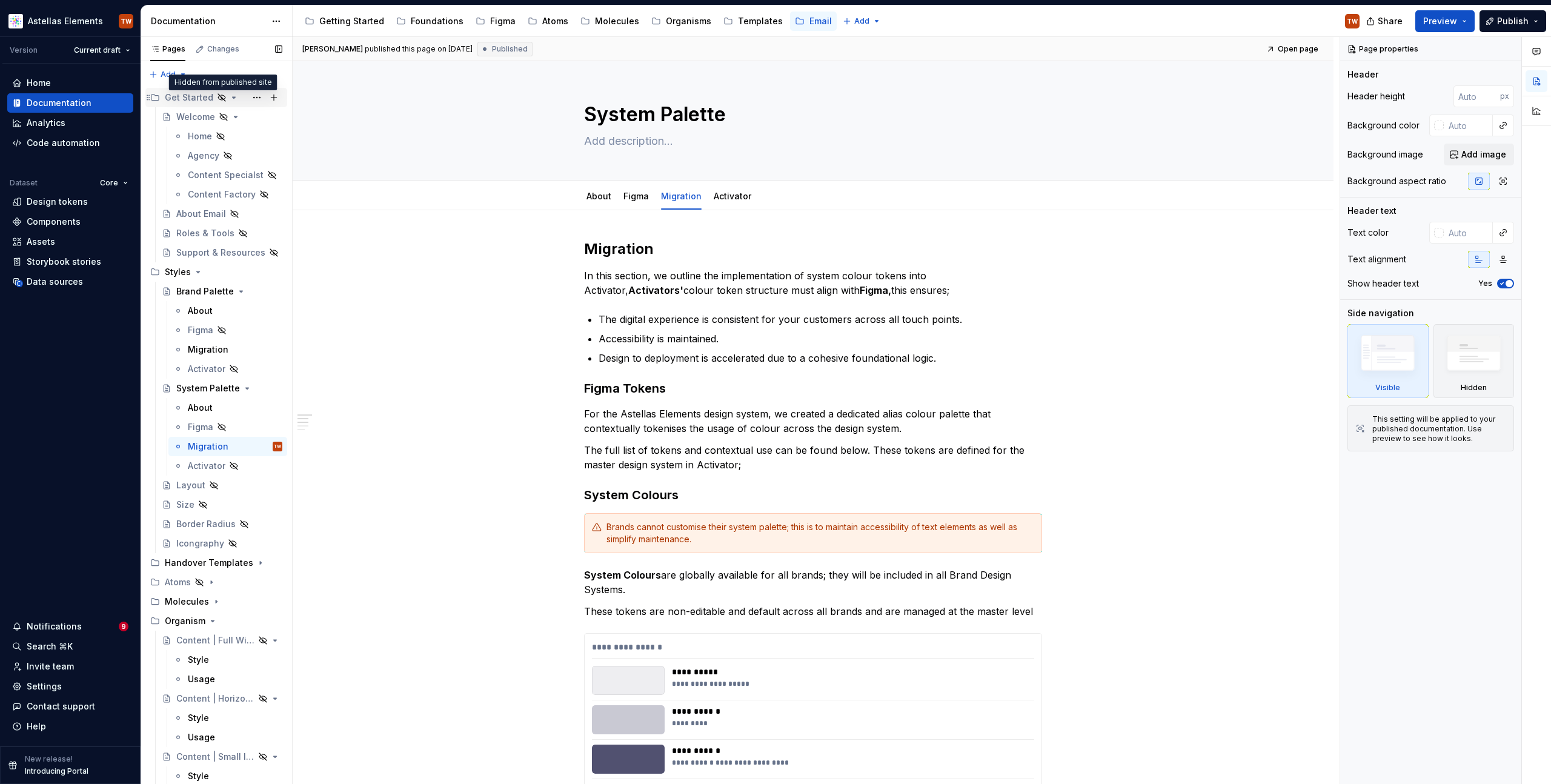
click at [220, 96] on icon "Page tree" at bounding box center [222, 98] width 10 height 10
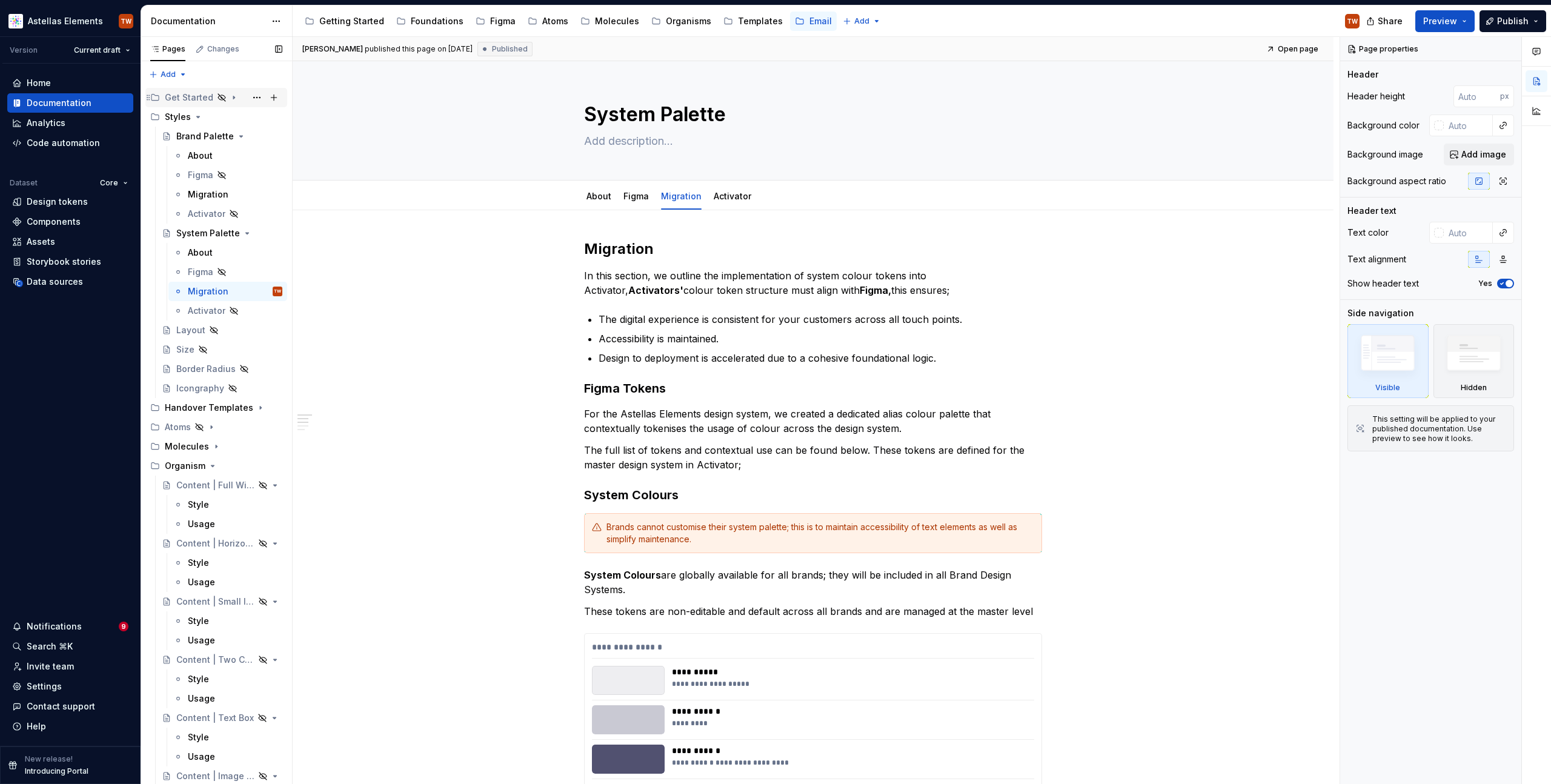
click at [220, 96] on icon "Page tree" at bounding box center [222, 98] width 10 height 10
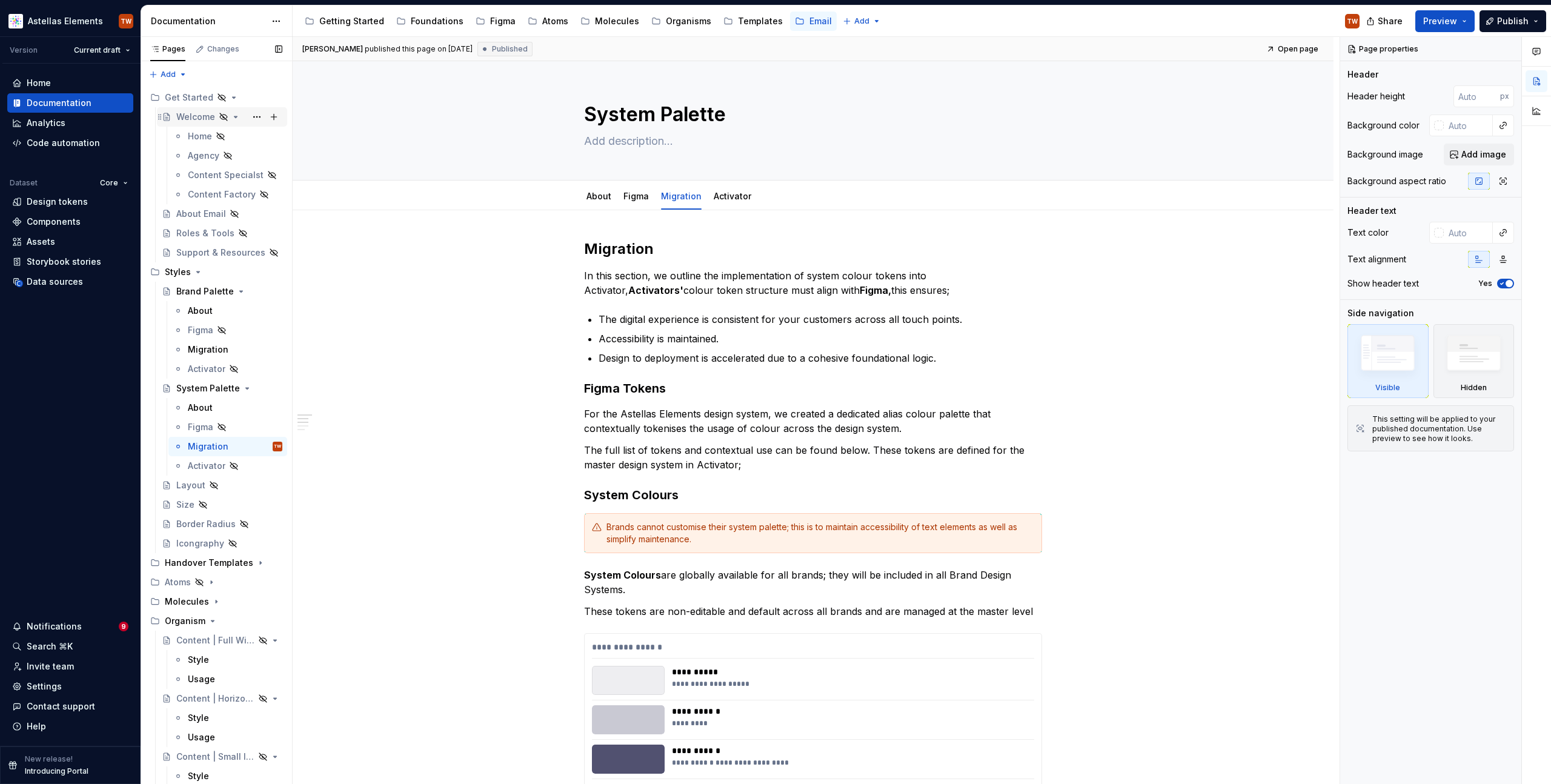
click at [182, 115] on div "Welcome" at bounding box center [196, 117] width 39 height 12
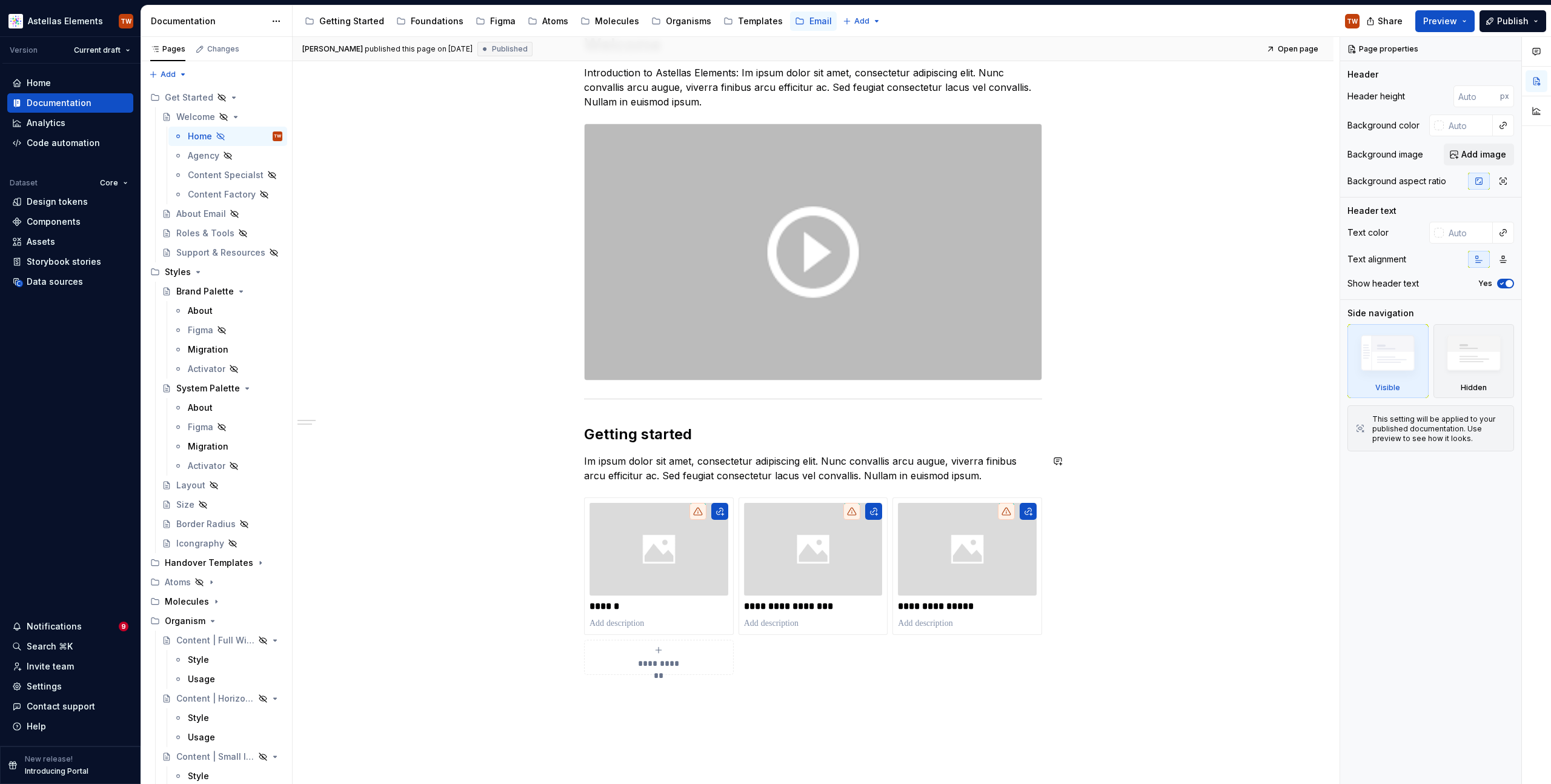
scroll to position [219, 0]
click at [201, 159] on div "Agency" at bounding box center [204, 155] width 32 height 12
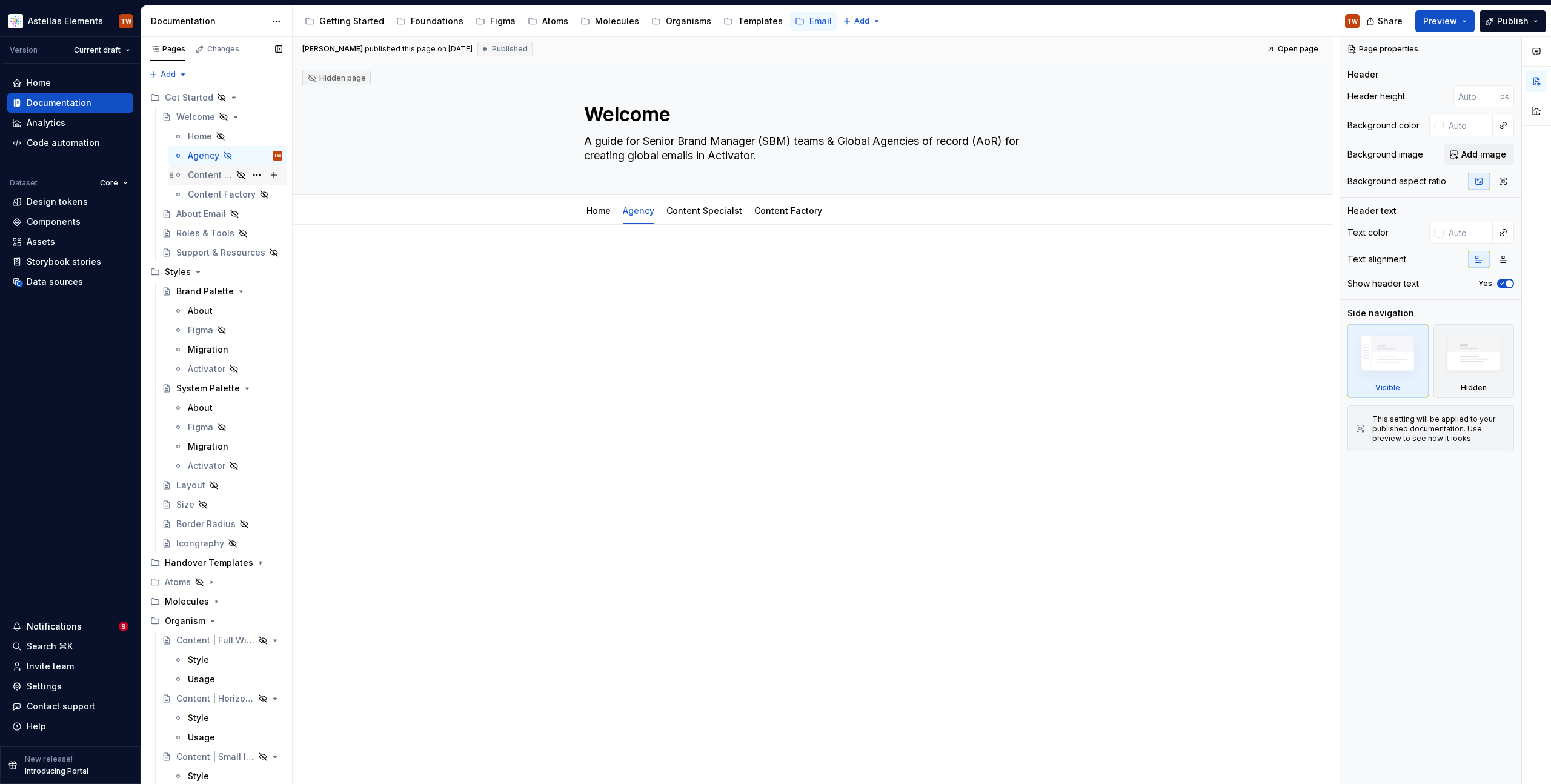
click at [207, 172] on div "Content Specialst" at bounding box center [210, 175] width 45 height 12
click at [213, 193] on div "Content Factory" at bounding box center [210, 194] width 45 height 12
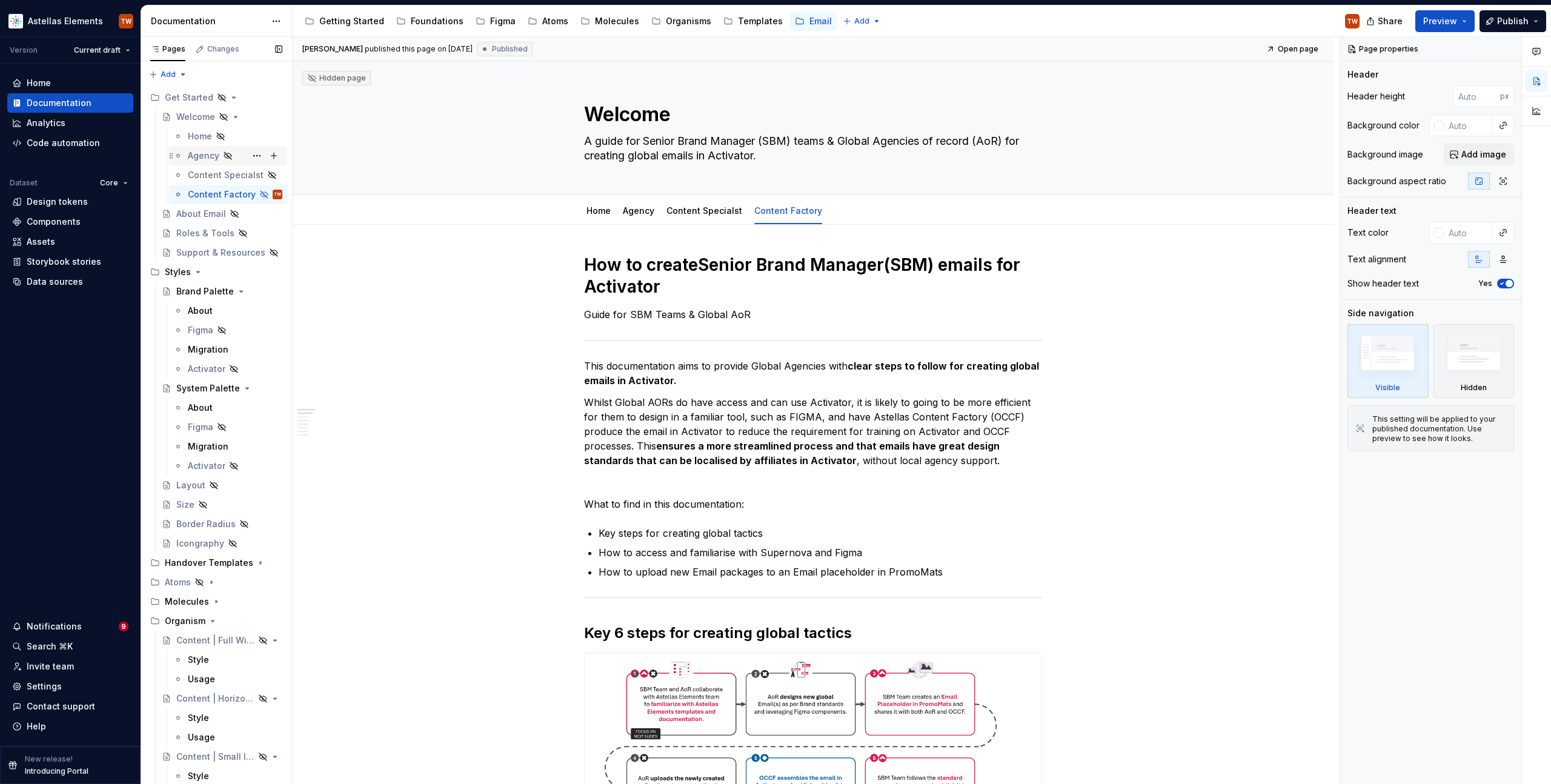
click at [200, 152] on div "Agency" at bounding box center [204, 155] width 32 height 12
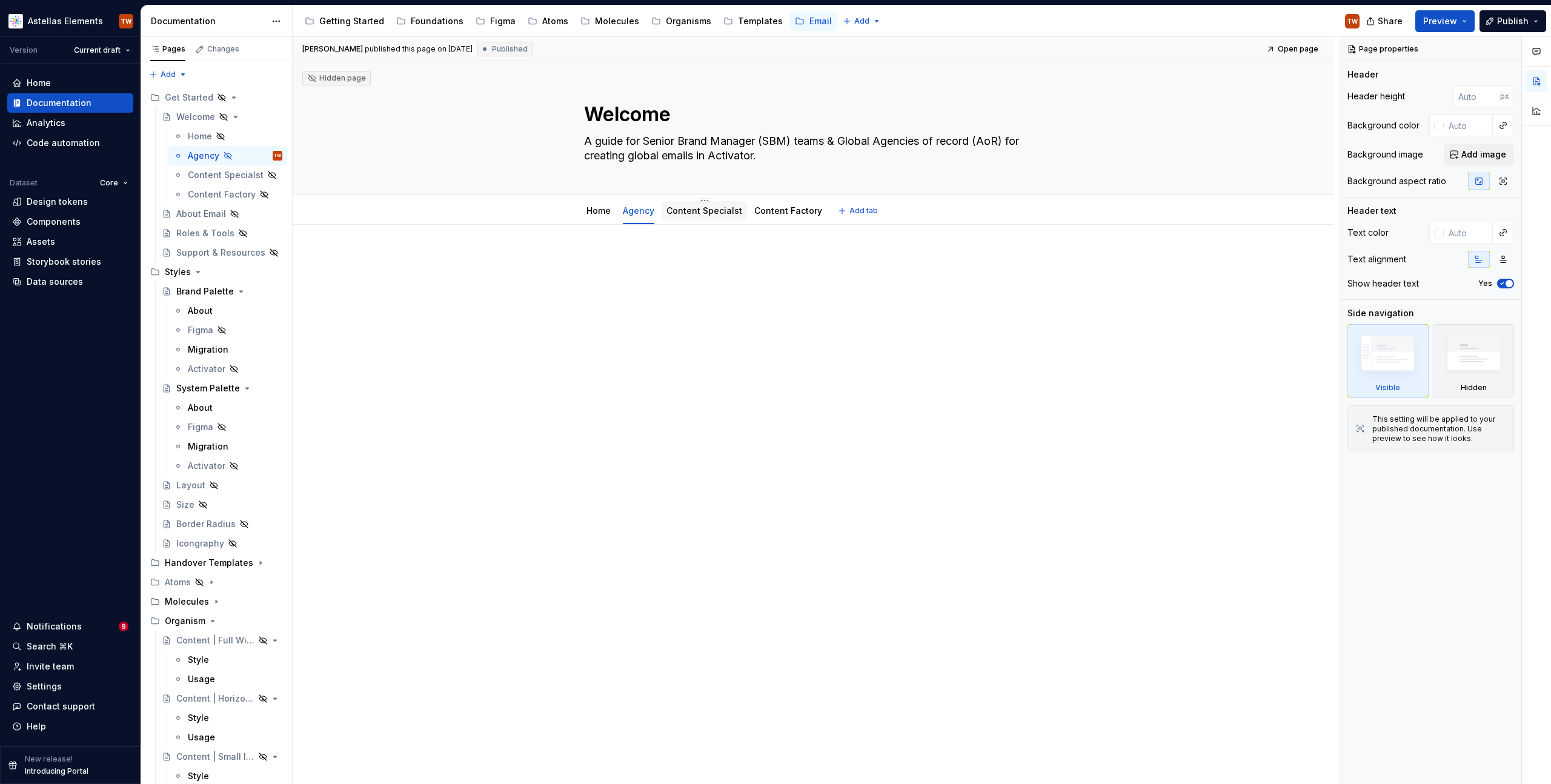
click at [704, 219] on div "Content Specialst" at bounding box center [704, 211] width 86 height 19
drag, startPoint x: 617, startPoint y: 385, endPoint x: 573, endPoint y: 289, distance: 105.6
click at [617, 384] on div "Dominik published this page on October 10, 2025 Published Open page Hidden page…" at bounding box center [816, 411] width 1047 height 748
click at [236, 176] on icon "Page tree" at bounding box center [241, 175] width 10 height 10
click at [210, 192] on div "Content Factory" at bounding box center [210, 194] width 45 height 12
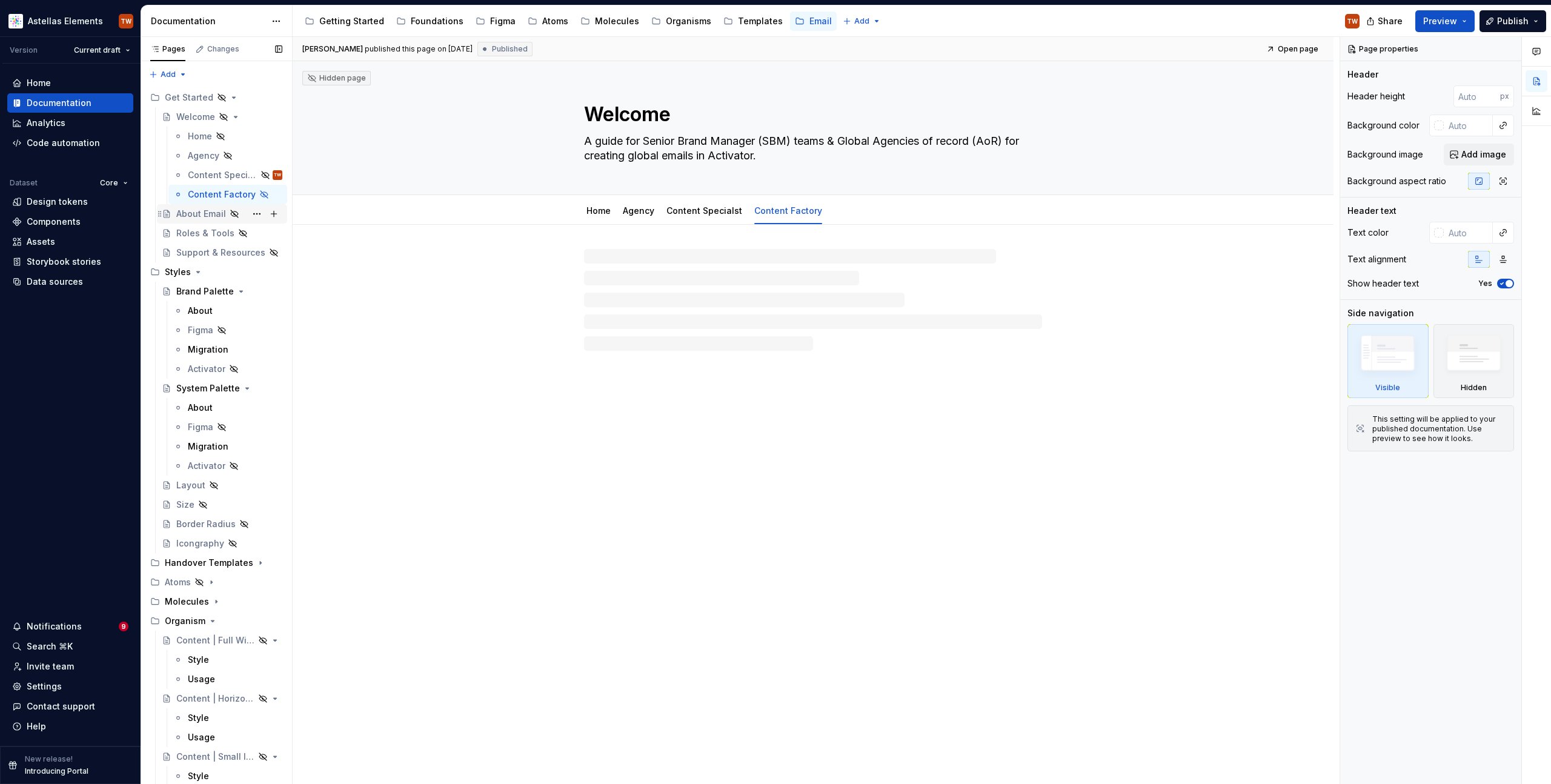
click at [204, 209] on div "About Email" at bounding box center [201, 214] width 50 height 12
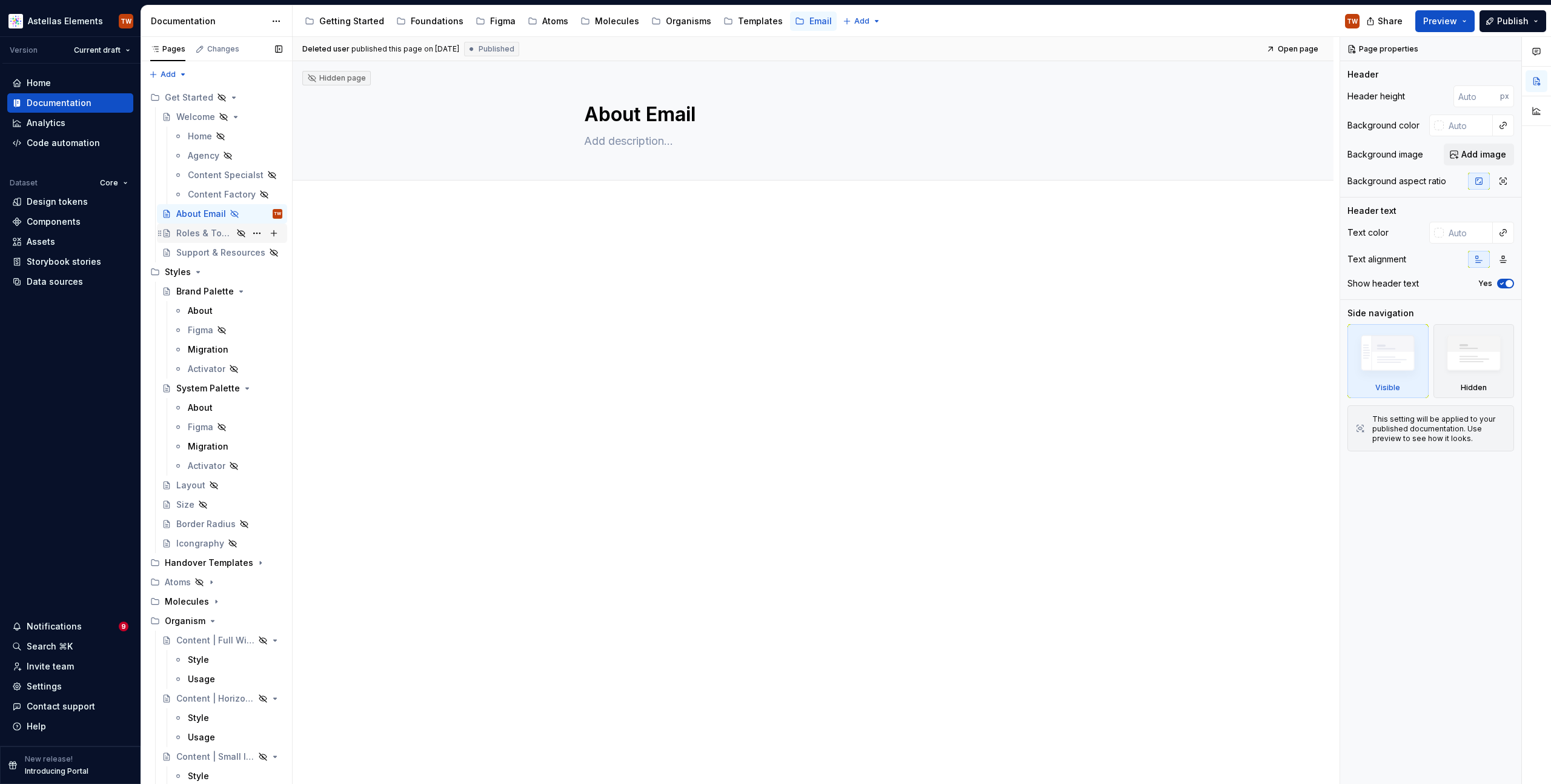
click at [202, 230] on div "Roles & Tools" at bounding box center [204, 233] width 56 height 12
click at [202, 254] on div "Support & Resources" at bounding box center [204, 253] width 56 height 12
click at [180, 561] on div "Handover Templates" at bounding box center [199, 563] width 69 height 12
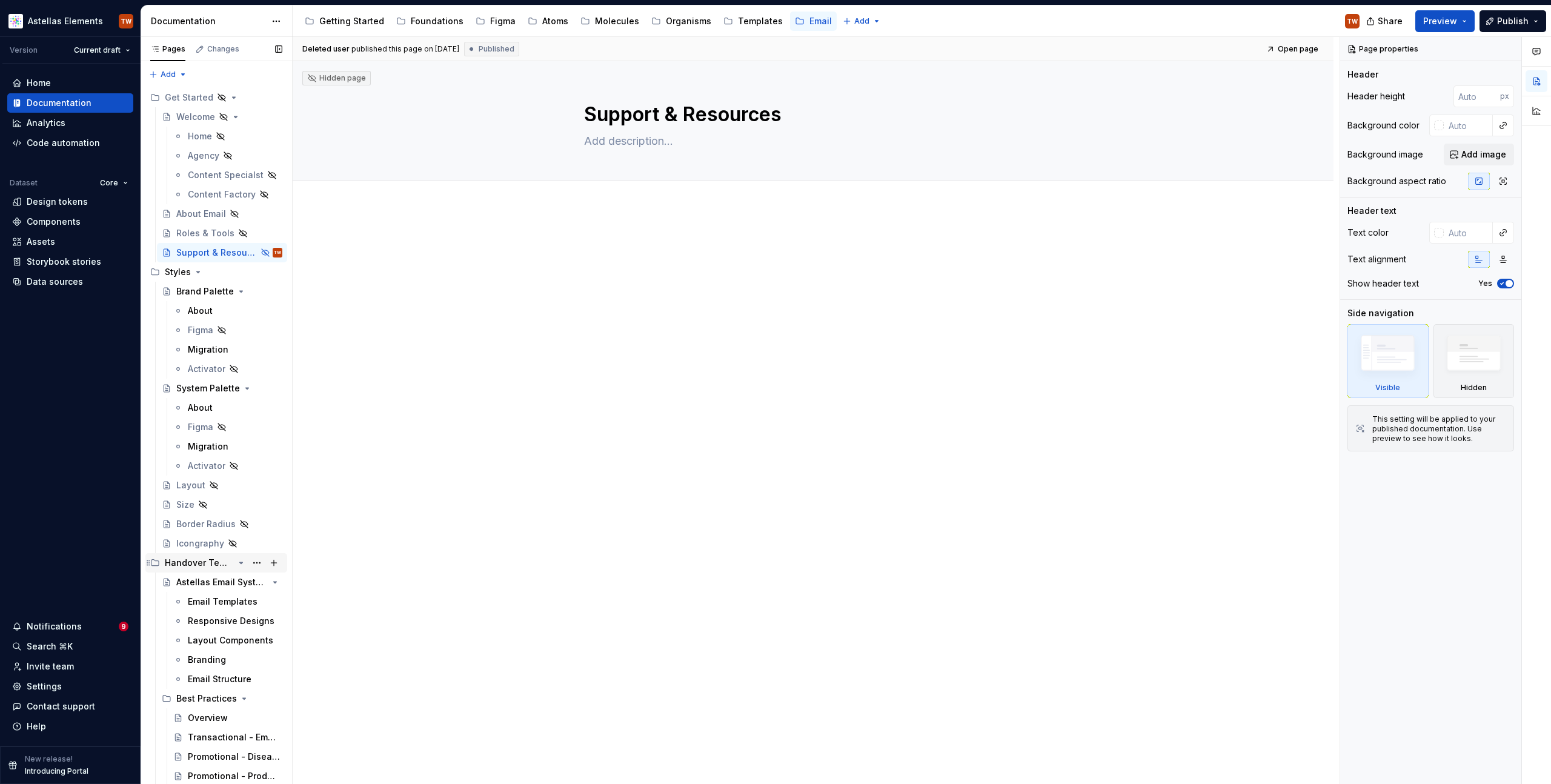
click at [203, 565] on div "Handover Templates" at bounding box center [199, 563] width 69 height 12
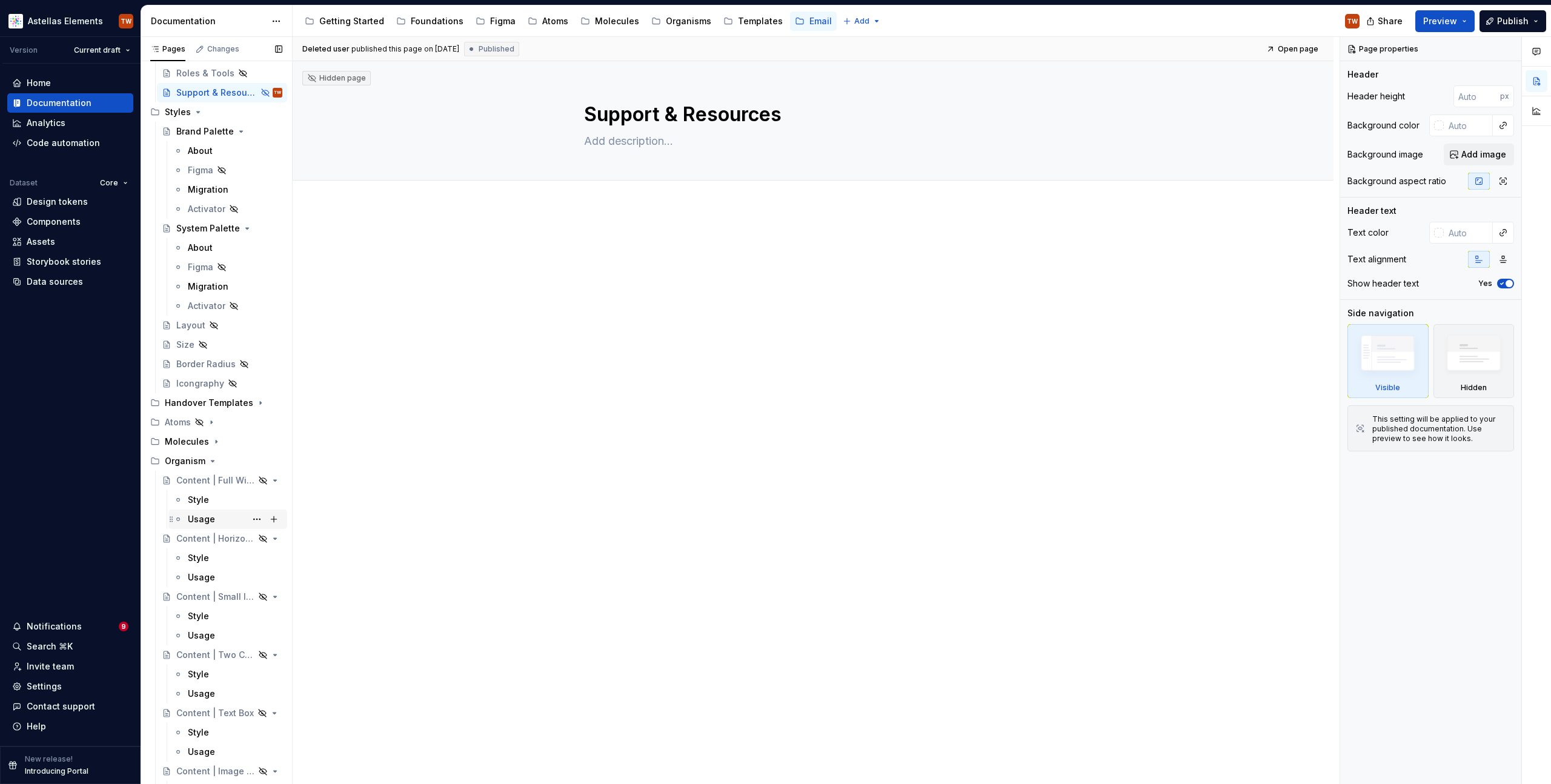
scroll to position [160, 0]
click at [211, 461] on icon "Page tree" at bounding box center [213, 461] width 3 height 1
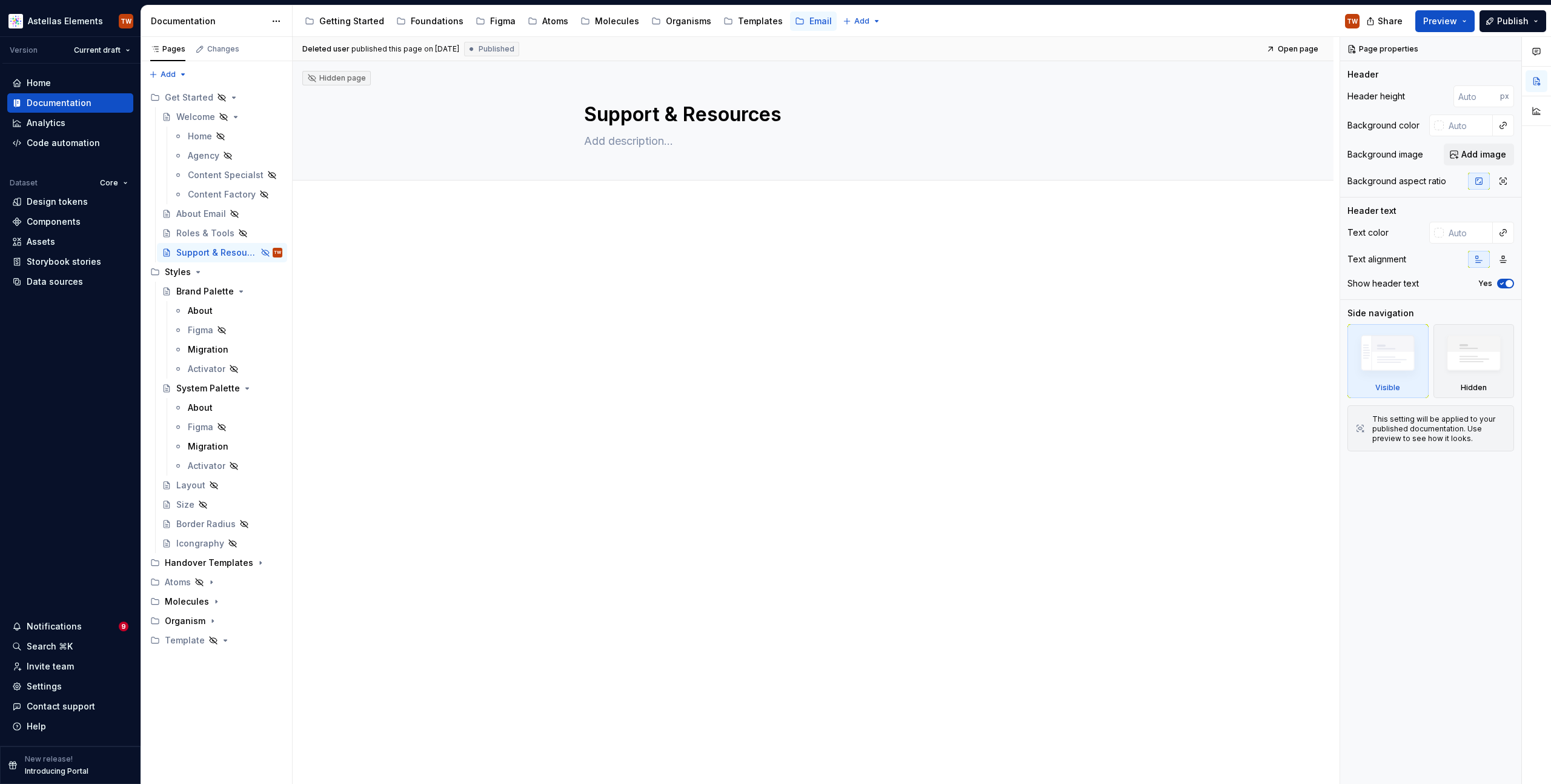
click at [970, 479] on div "Deleted user published this page on August 8, 2025 Published Open page Hidden p…" at bounding box center [816, 411] width 1047 height 748
drag, startPoint x: 422, startPoint y: 230, endPoint x: 358, endPoint y: 223, distance: 64.4
click at [422, 230] on div at bounding box center [813, 369] width 1041 height 325
click at [193, 113] on div "Welcome" at bounding box center [196, 117] width 39 height 12
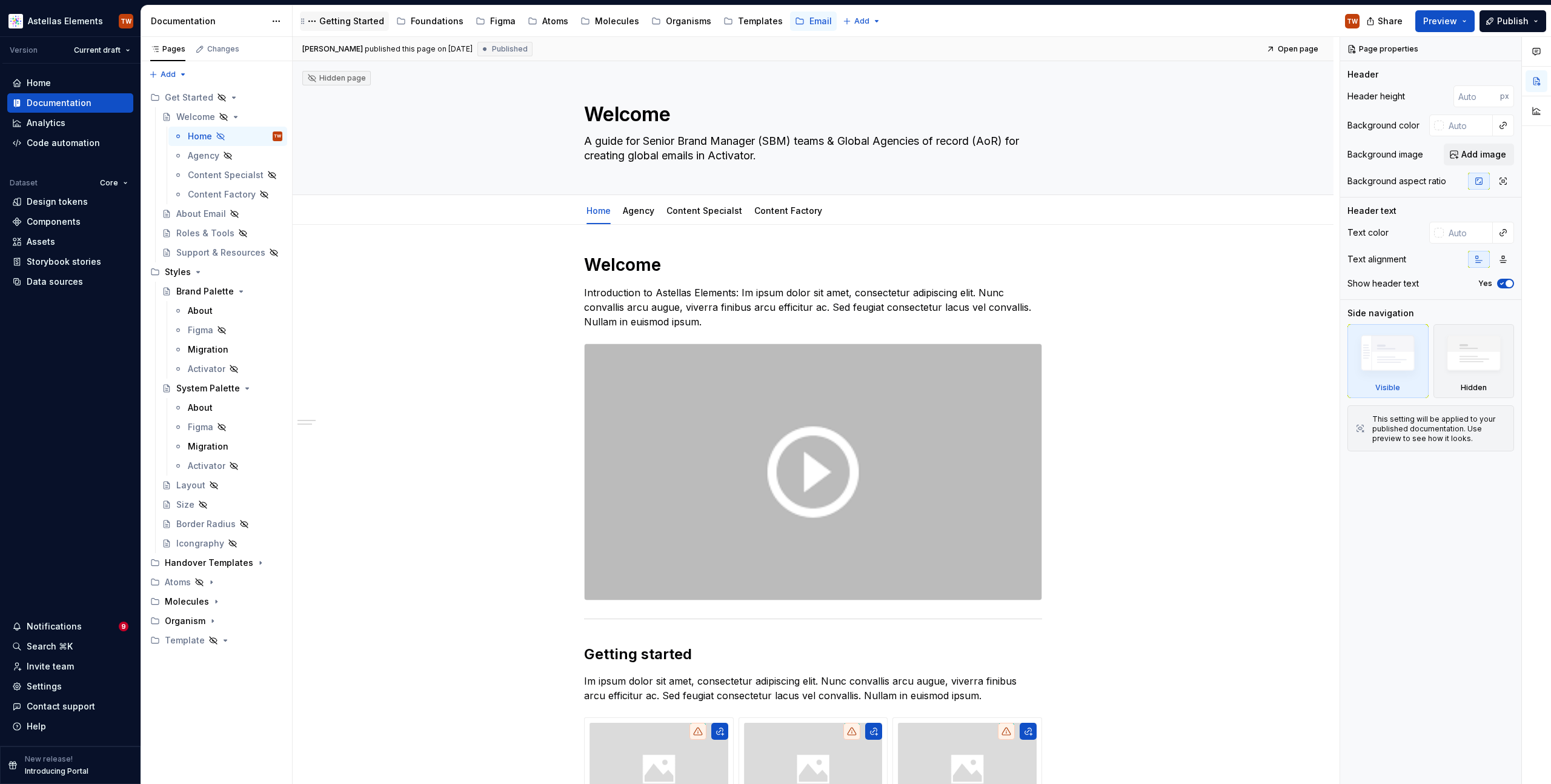
click at [352, 19] on div "Getting Started" at bounding box center [352, 21] width 65 height 12
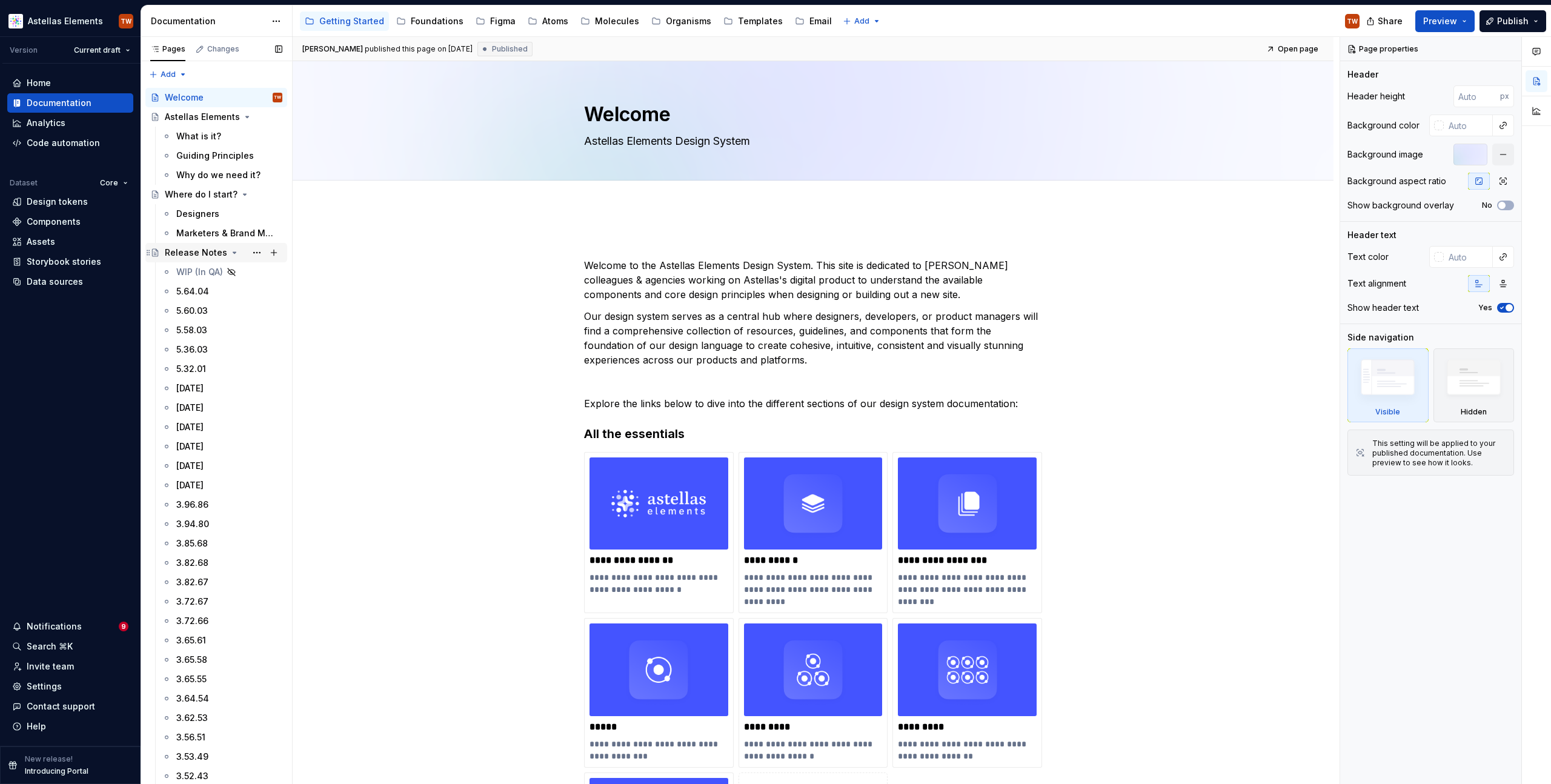
click at [233, 252] on icon "Page tree" at bounding box center [235, 253] width 3 height 1
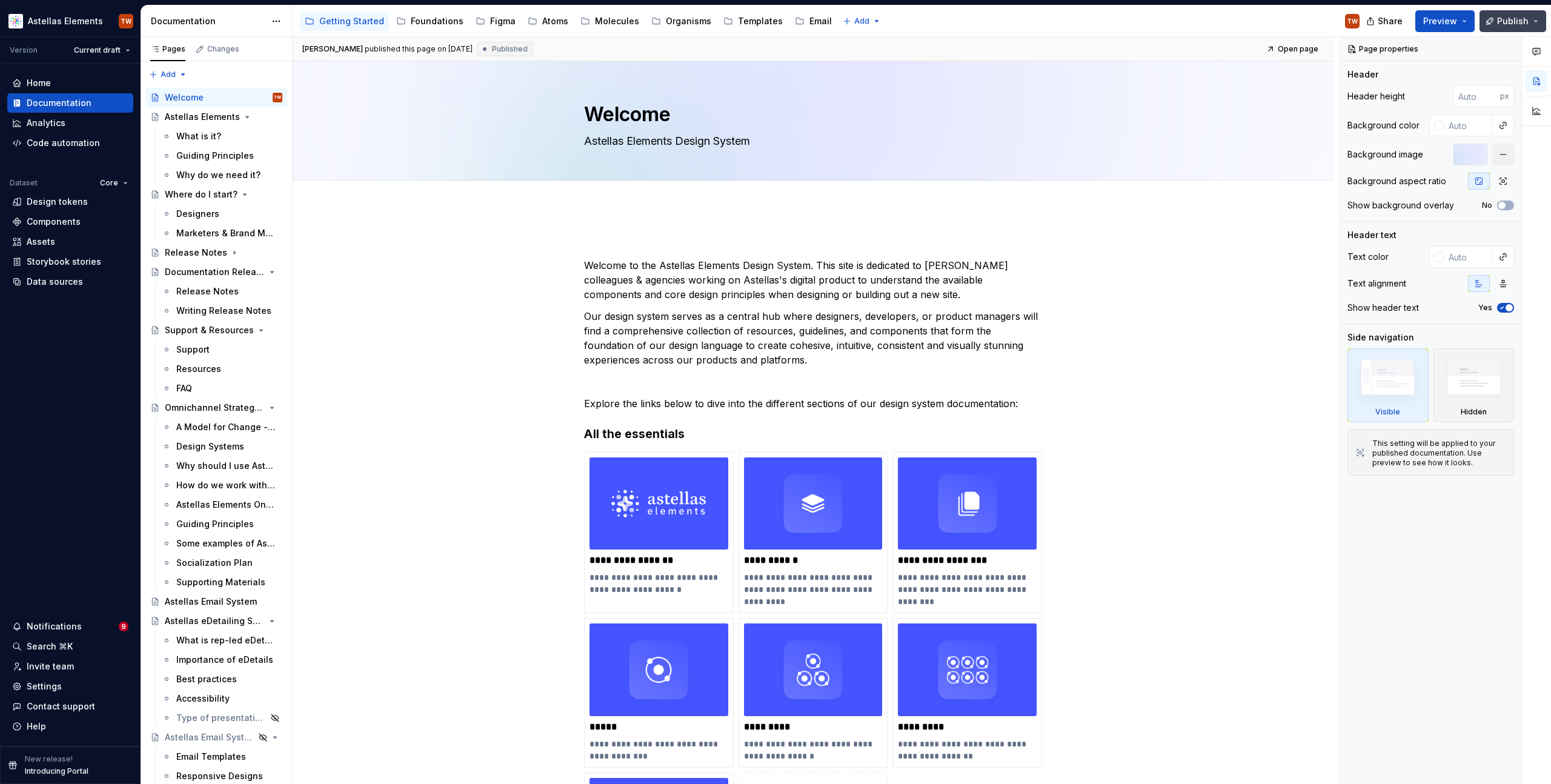
click at [1510, 20] on span "Publish" at bounding box center [1513, 21] width 32 height 12
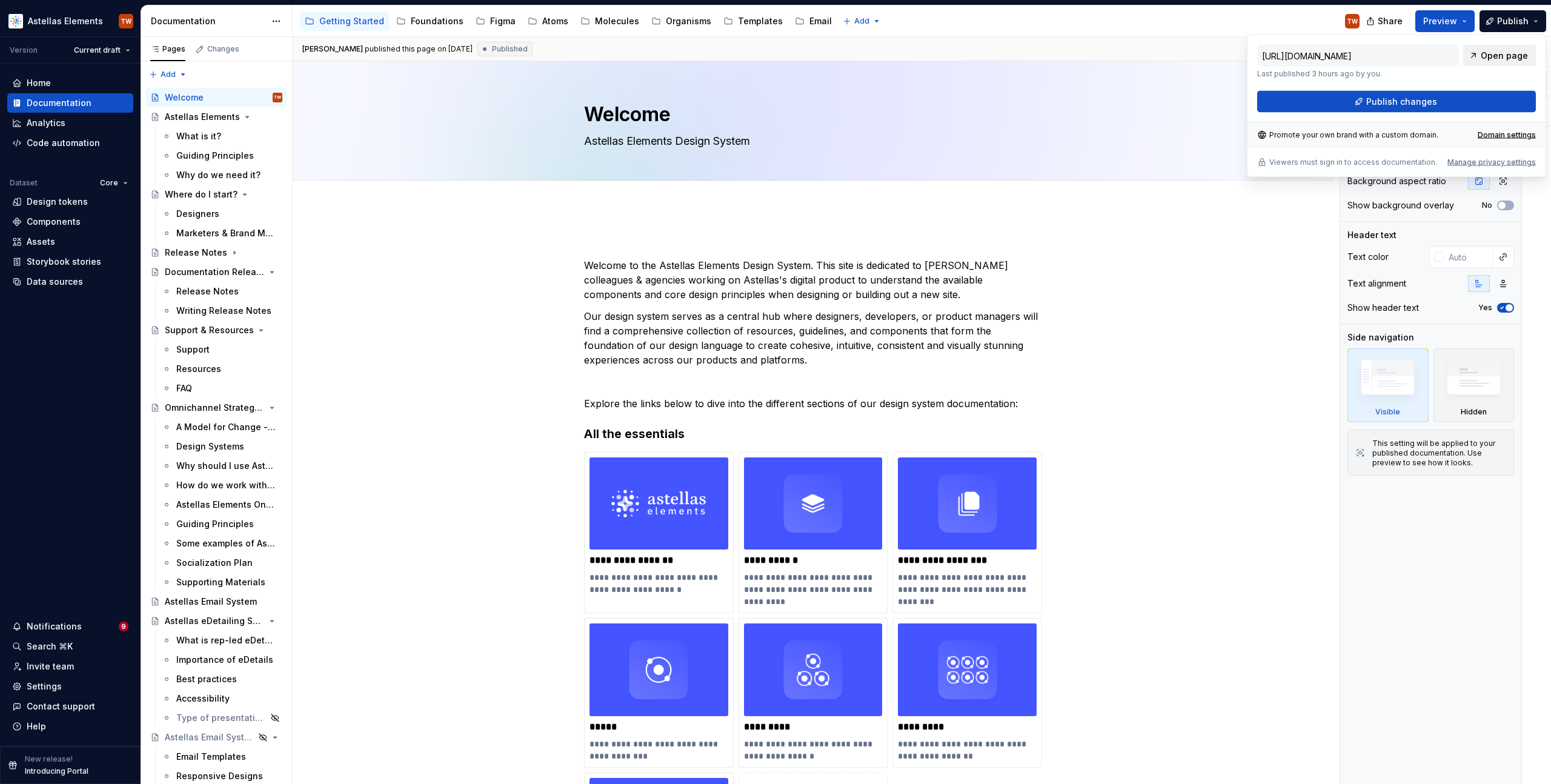
click at [1505, 52] on span "Open page" at bounding box center [1504, 56] width 47 height 12
type textarea "*"
